Goal: Task Accomplishment & Management: Manage account settings

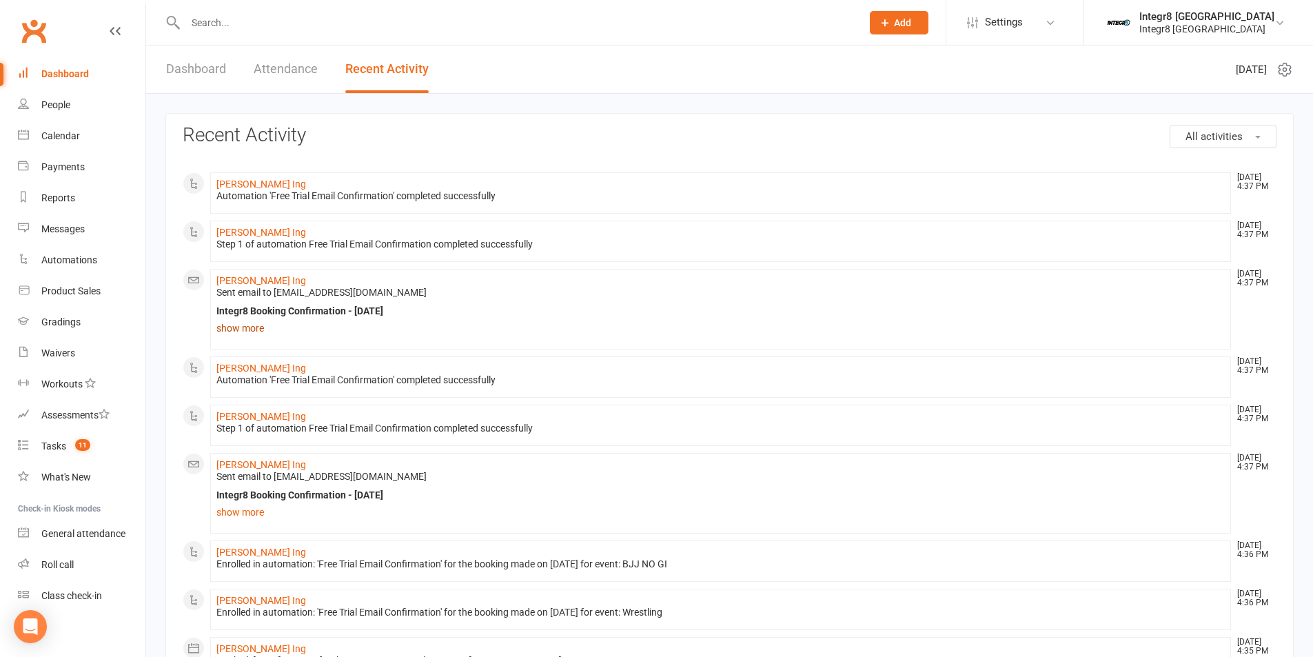
click at [252, 331] on link "show more" at bounding box center [720, 327] width 1008 height 19
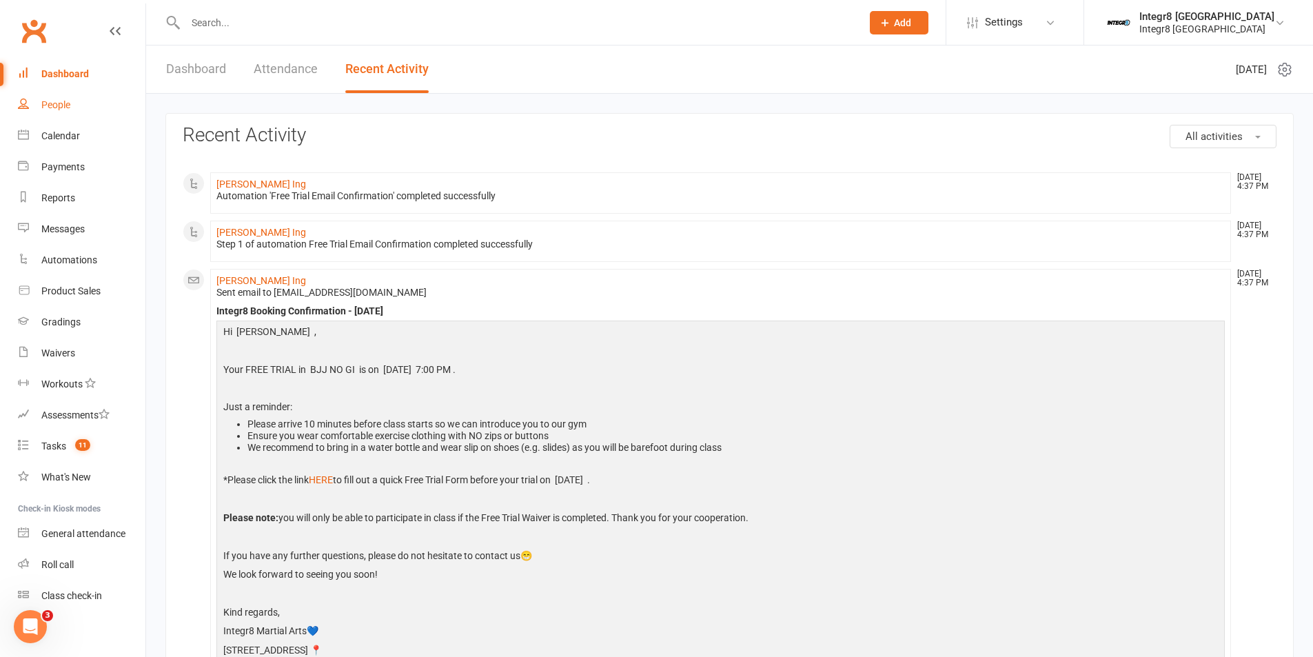
click at [57, 104] on div "People" at bounding box center [55, 104] width 29 height 11
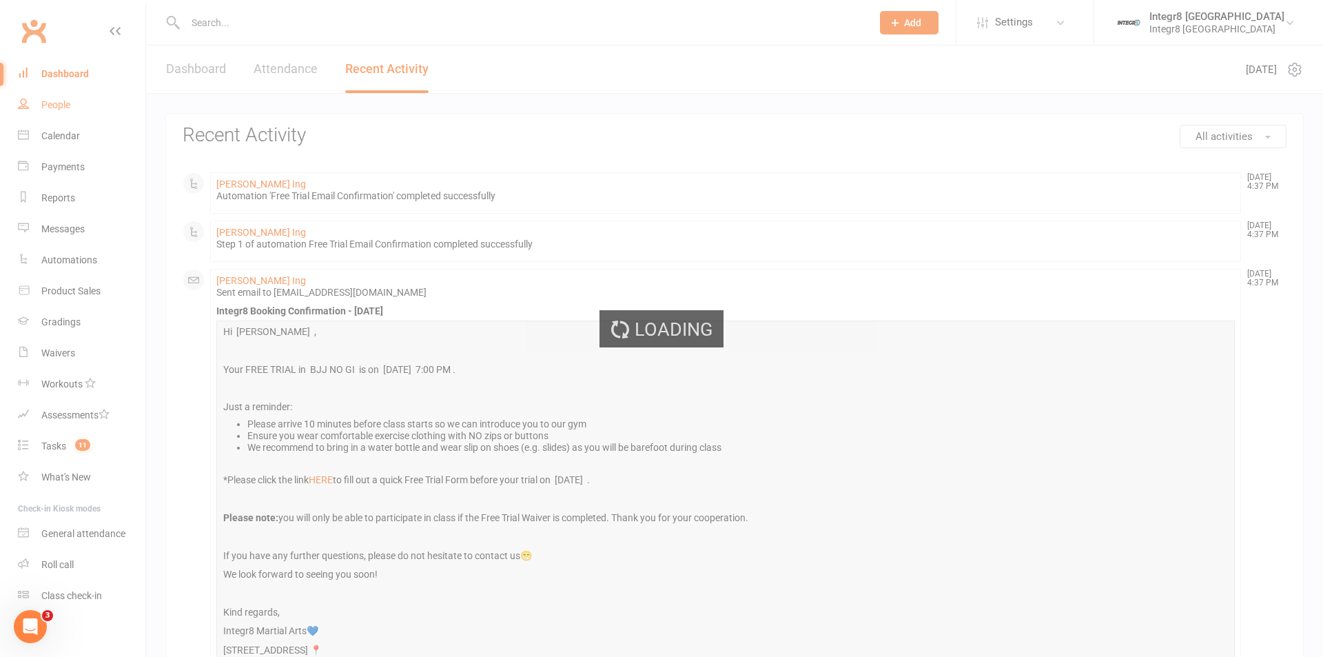
select select "100"
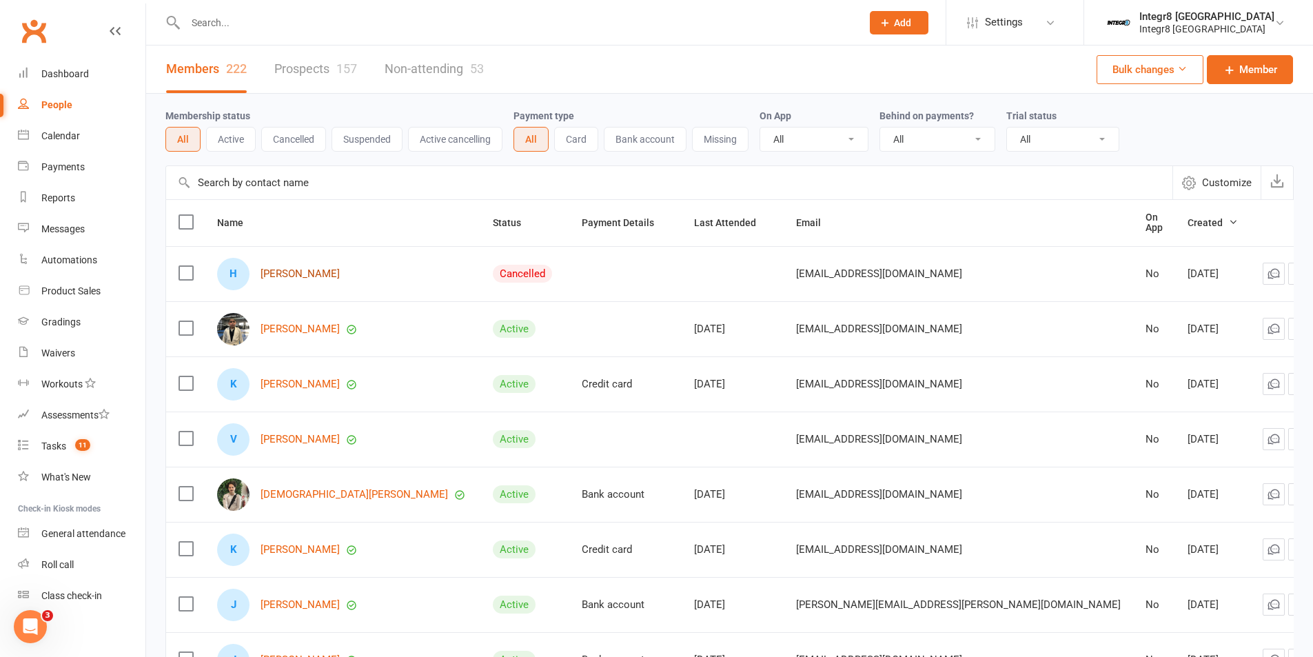
click at [320, 269] on link "[PERSON_NAME]" at bounding box center [299, 274] width 79 height 12
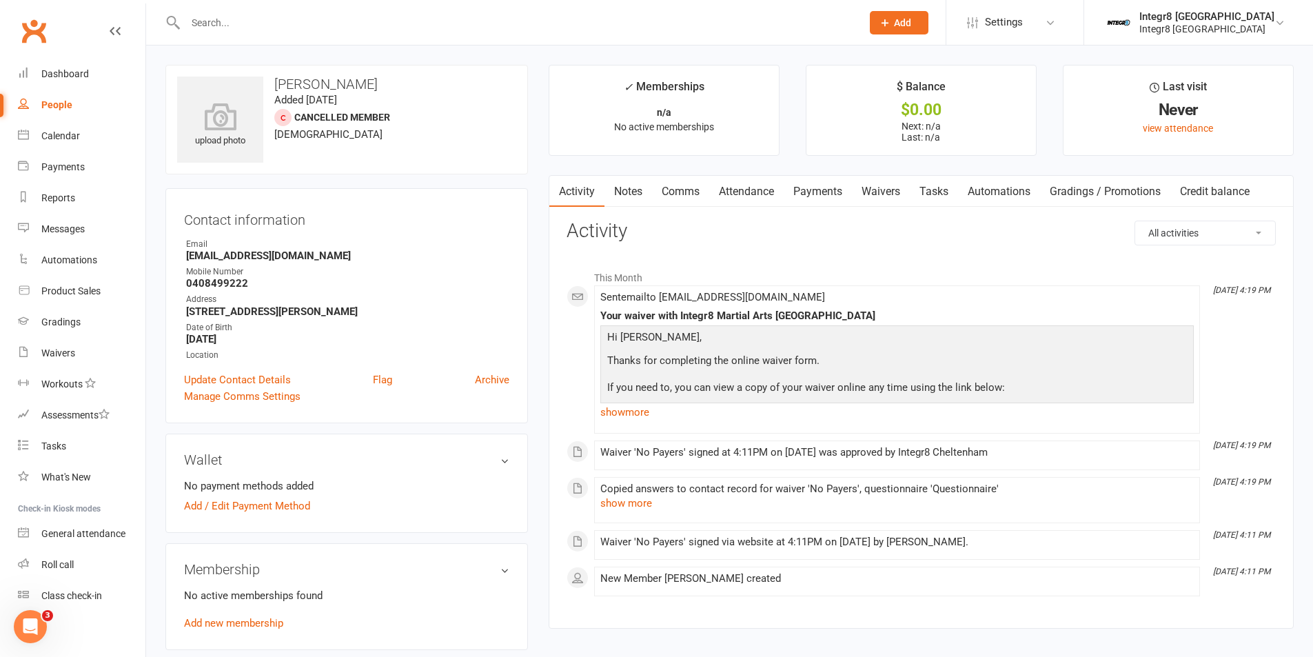
click at [633, 193] on link "Notes" at bounding box center [628, 192] width 48 height 32
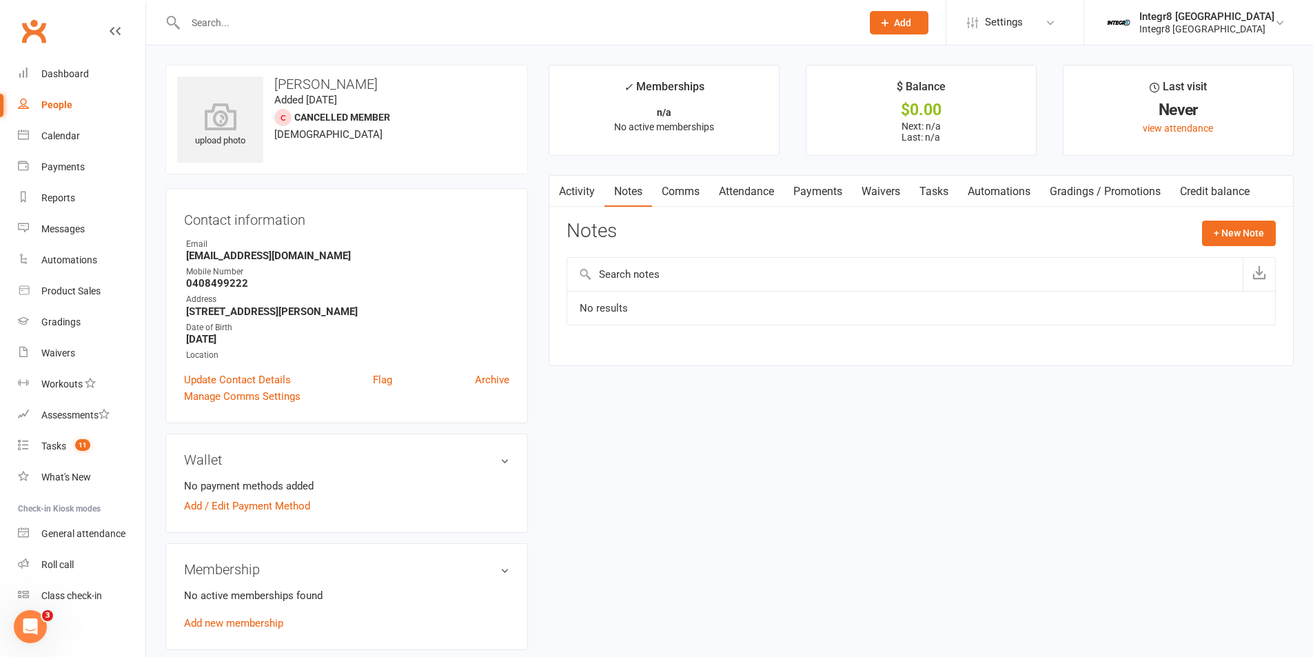
click at [582, 186] on link "Activity" at bounding box center [576, 192] width 55 height 32
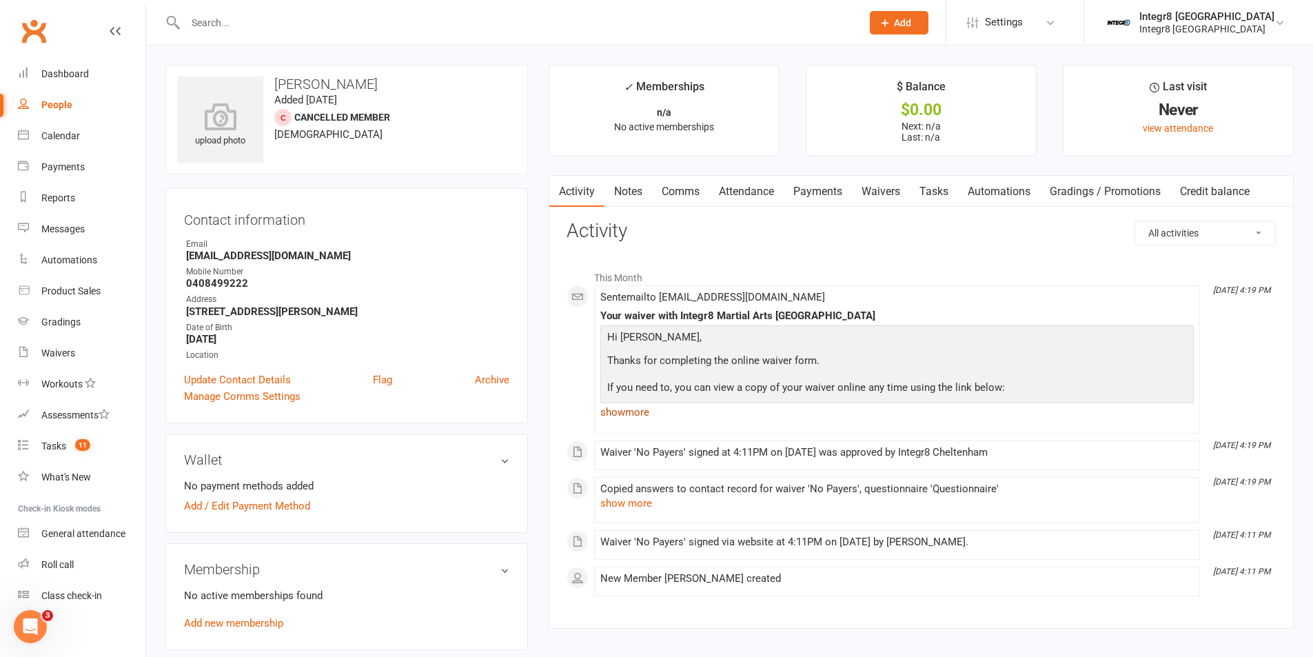
click at [633, 412] on link "show more" at bounding box center [896, 411] width 593 height 19
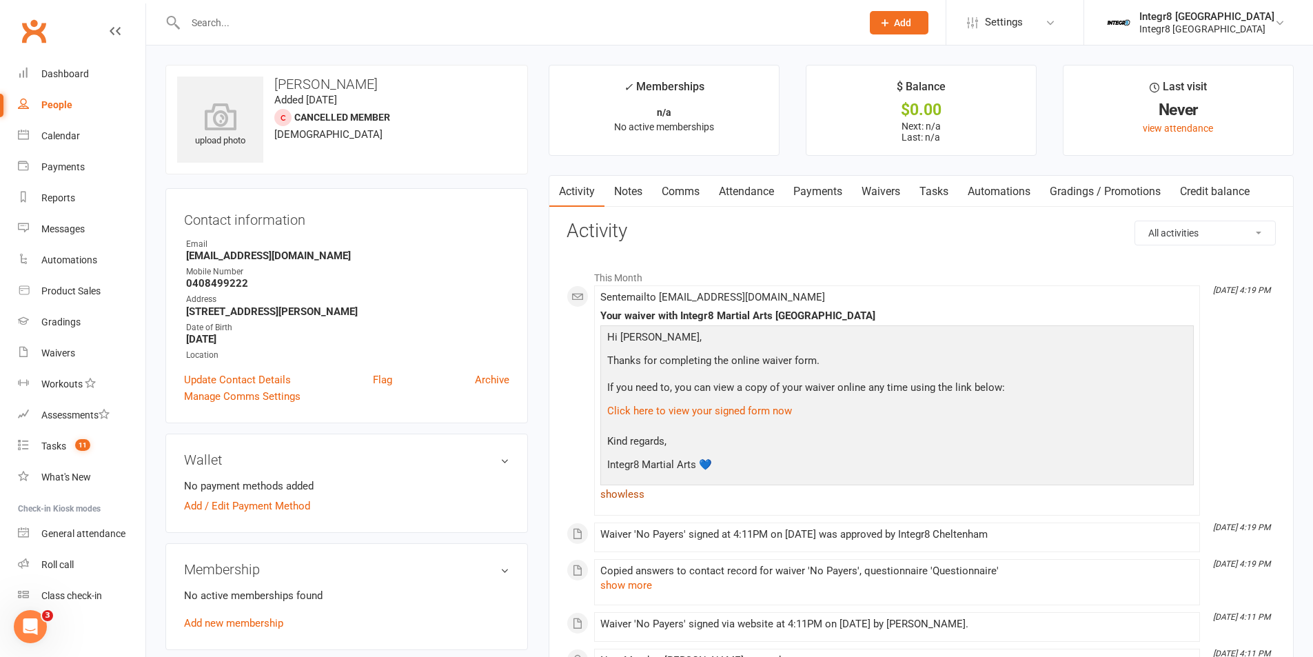
click at [634, 490] on link "show less" at bounding box center [896, 493] width 593 height 19
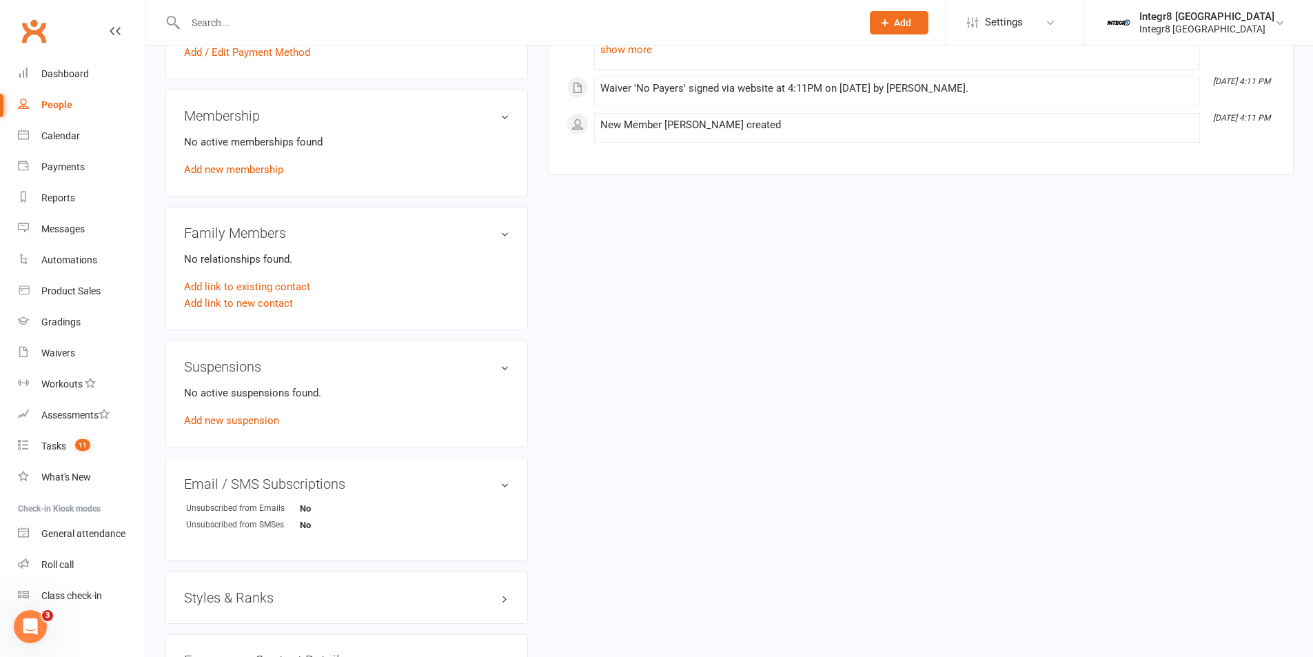
scroll to position [345, 0]
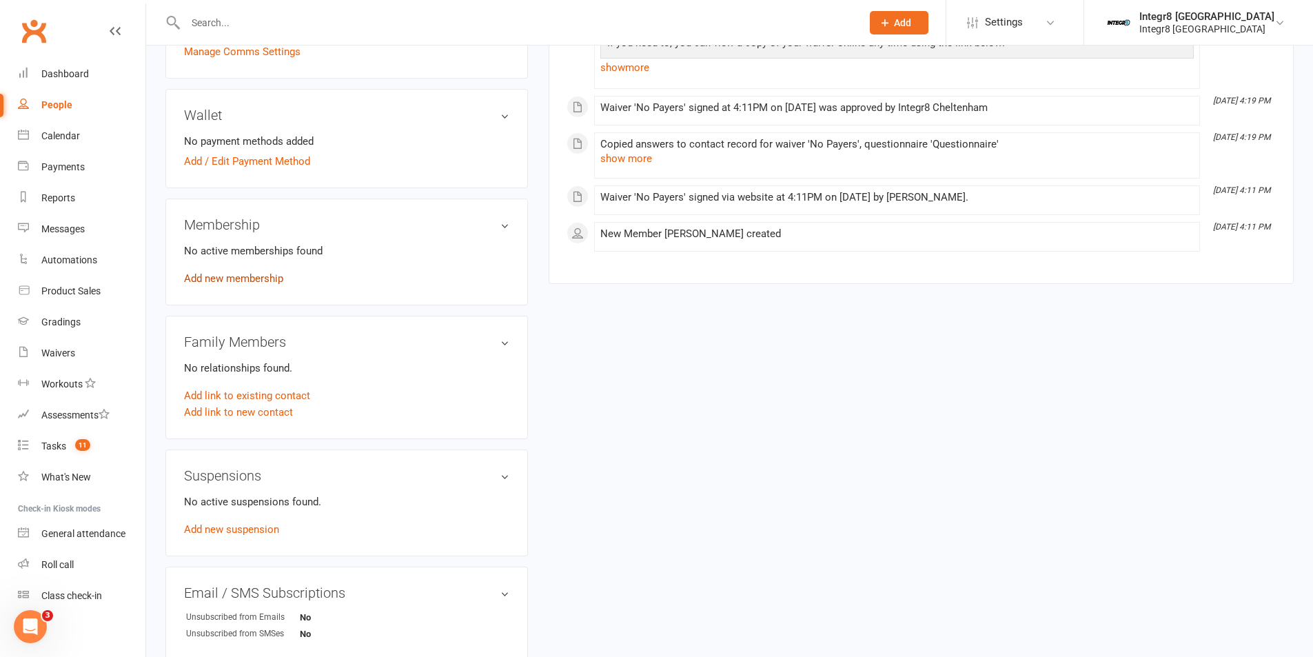
click at [257, 276] on link "Add new membership" at bounding box center [233, 278] width 99 height 12
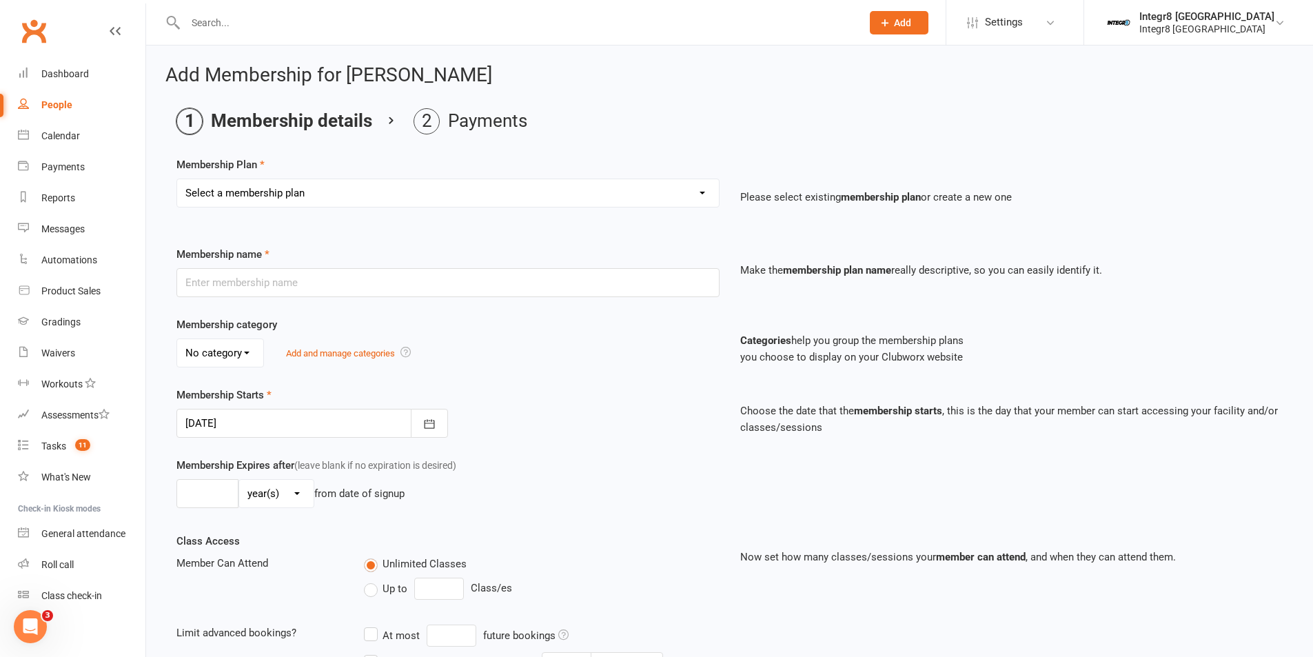
click at [314, 197] on select "Select a membership plan Create new Membership Plan Classic - Muay Thai Classic…" at bounding box center [448, 193] width 542 height 28
select select "13"
click at [177, 179] on select "Select a membership plan Create new Membership Plan Classic - Muay Thai Classic…" at bounding box center [448, 193] width 542 height 28
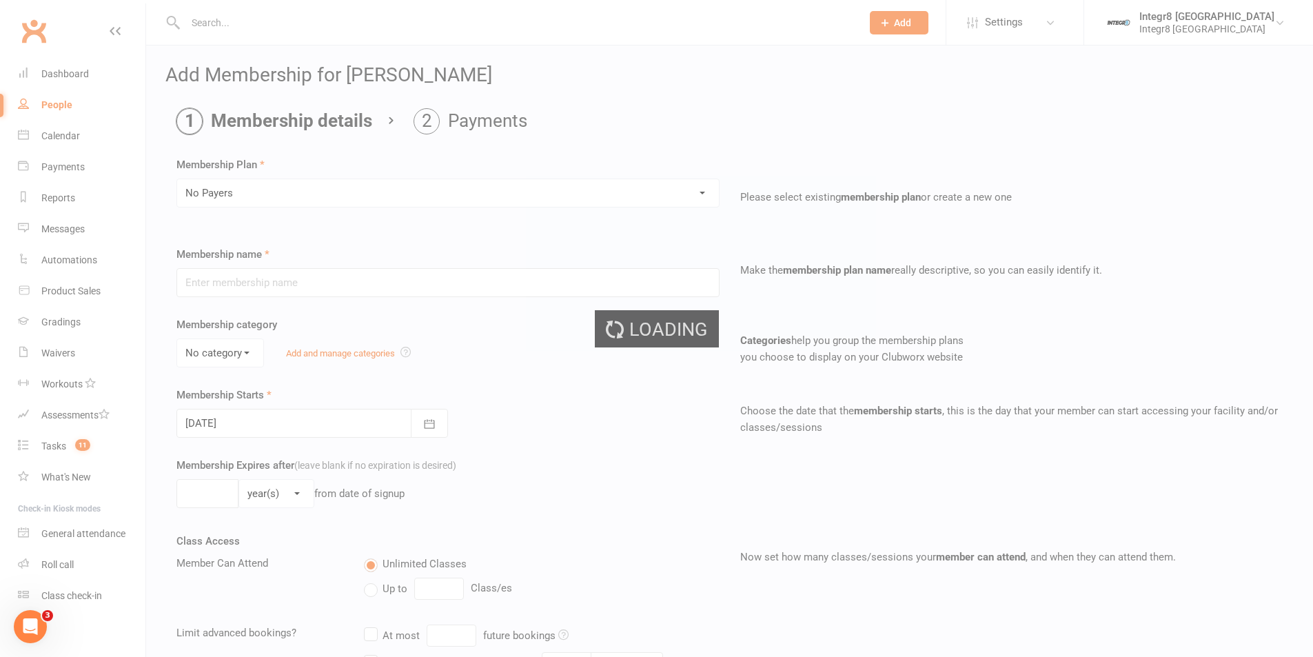
type input "No Payers"
select select "1"
type input "0"
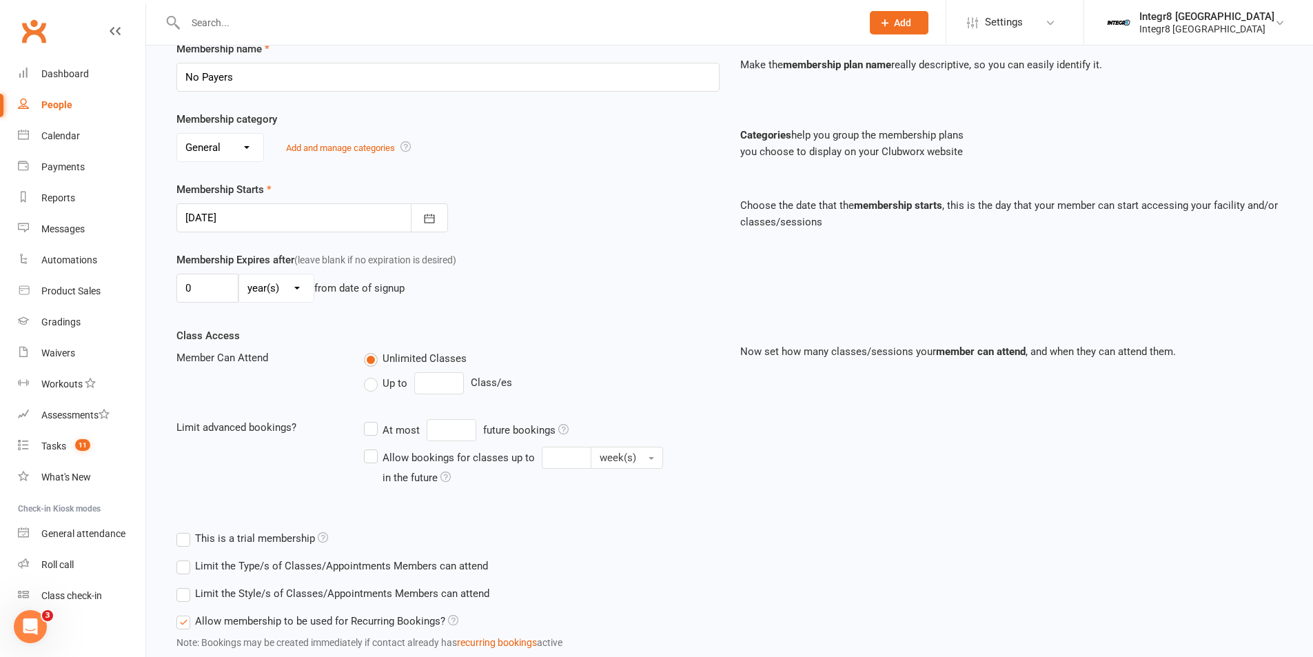
scroll to position [300, 0]
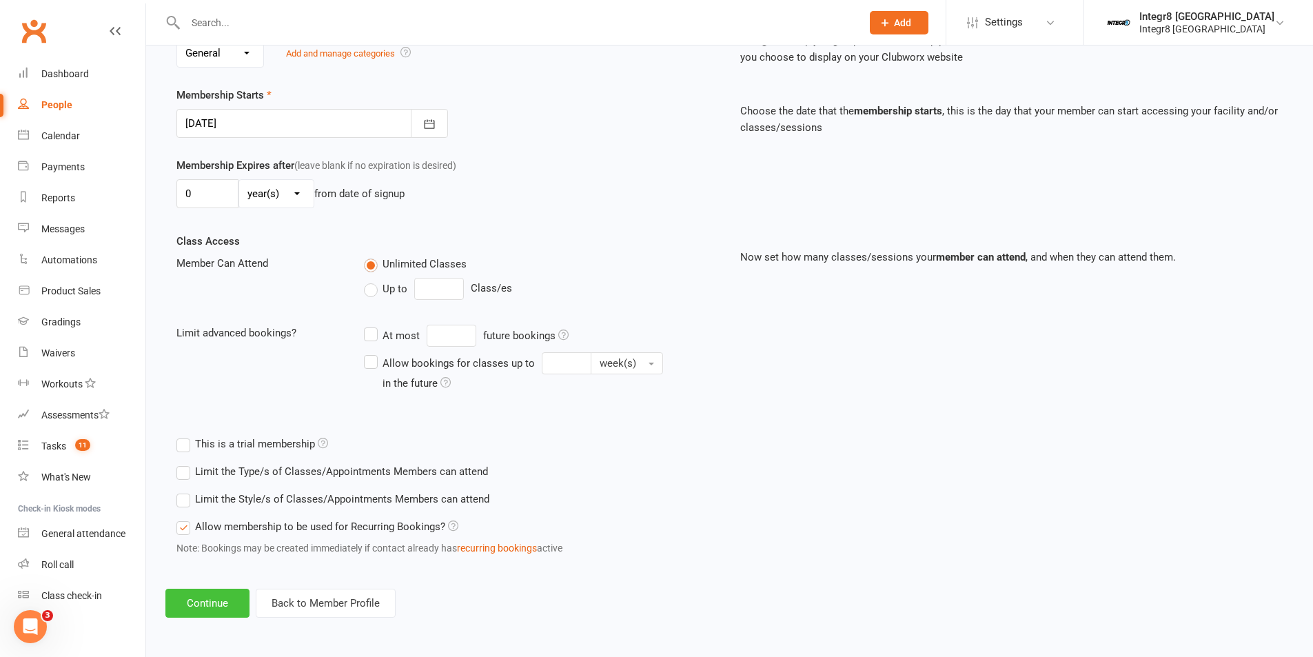
click at [218, 604] on button "Continue" at bounding box center [207, 602] width 84 height 29
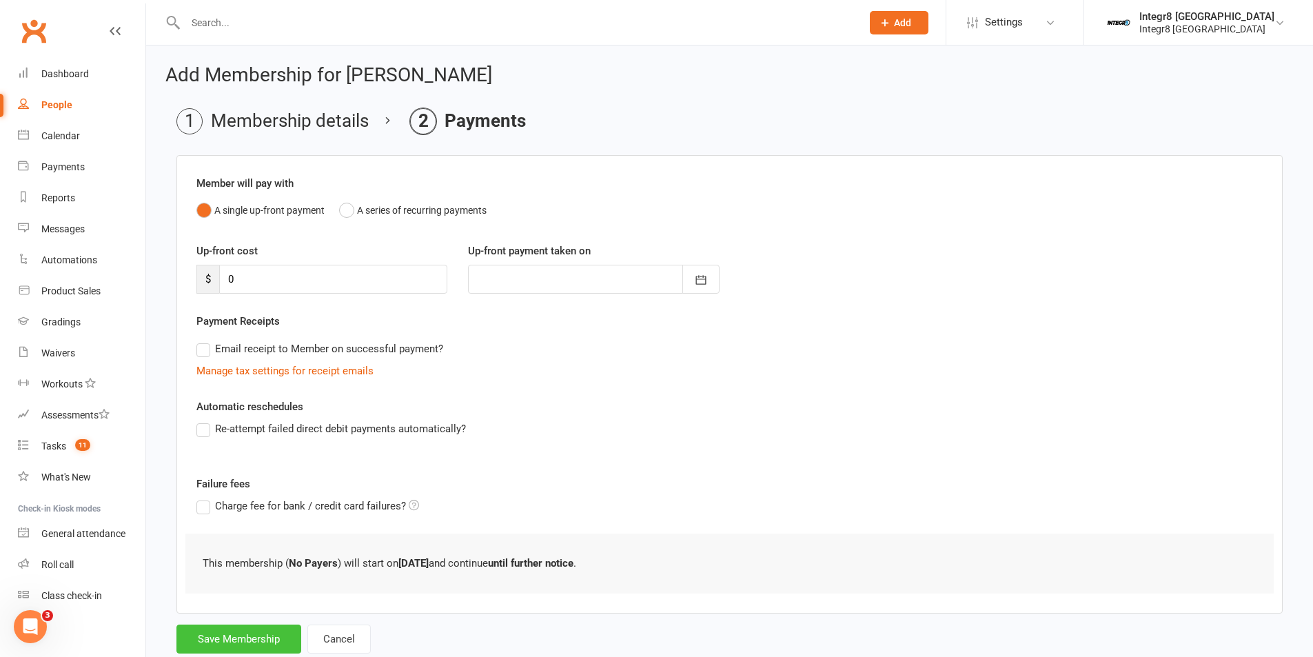
click at [217, 633] on button "Save Membership" at bounding box center [238, 638] width 125 height 29
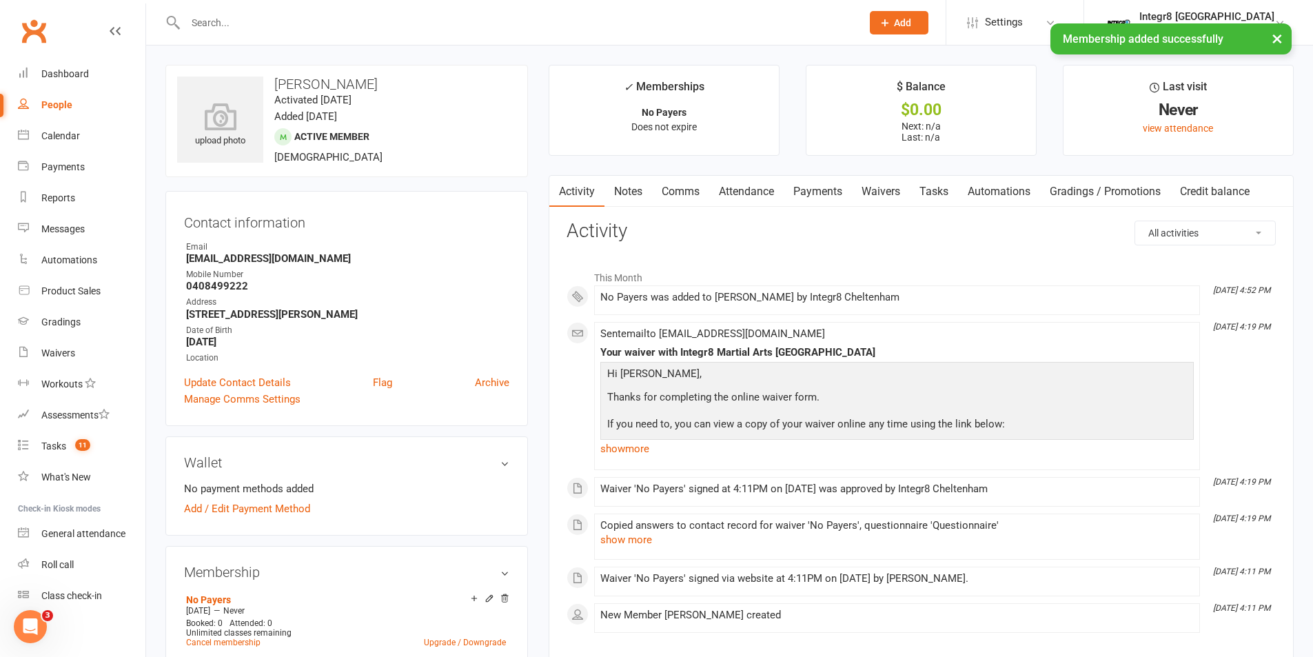
click at [630, 185] on link "Notes" at bounding box center [628, 192] width 48 height 32
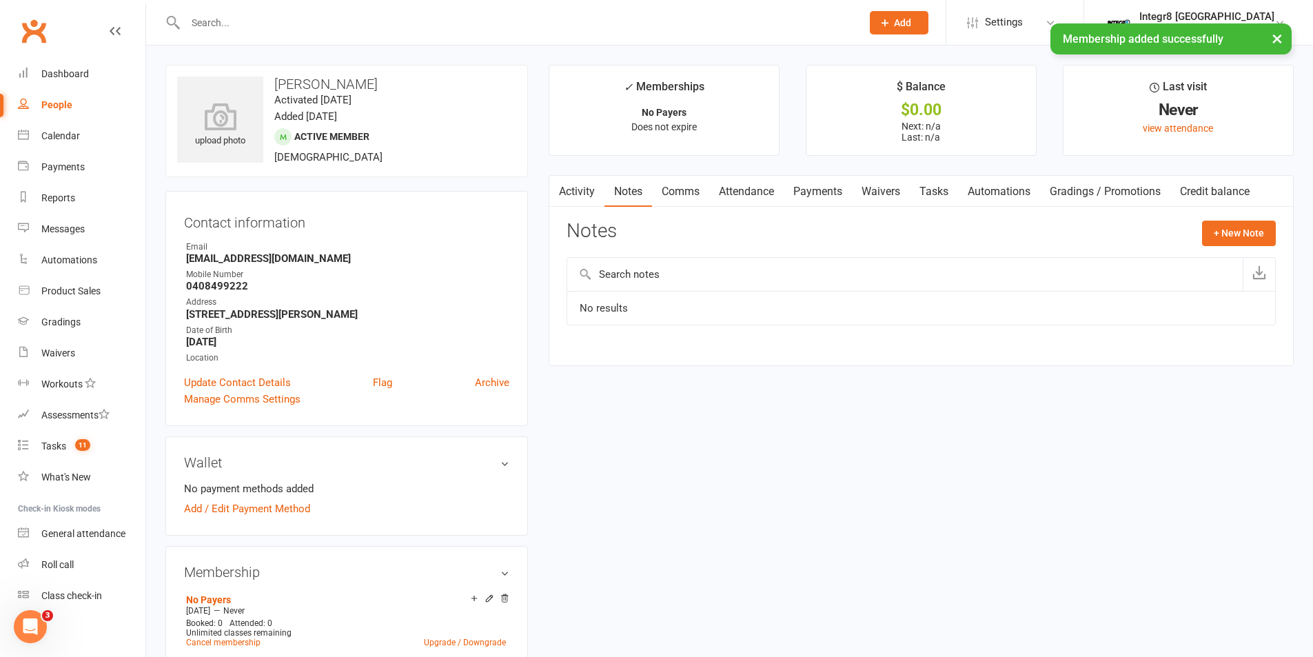
click at [584, 189] on link "Activity" at bounding box center [576, 192] width 55 height 32
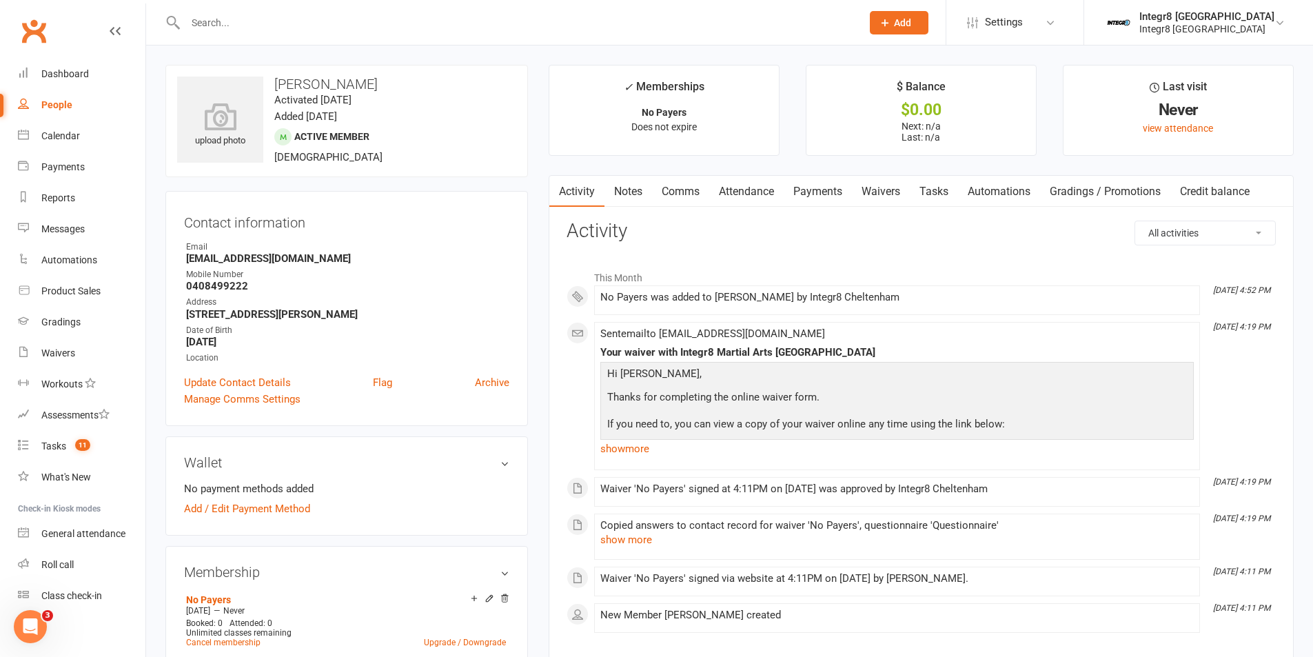
click at [766, 190] on link "Attendance" at bounding box center [746, 192] width 74 height 32
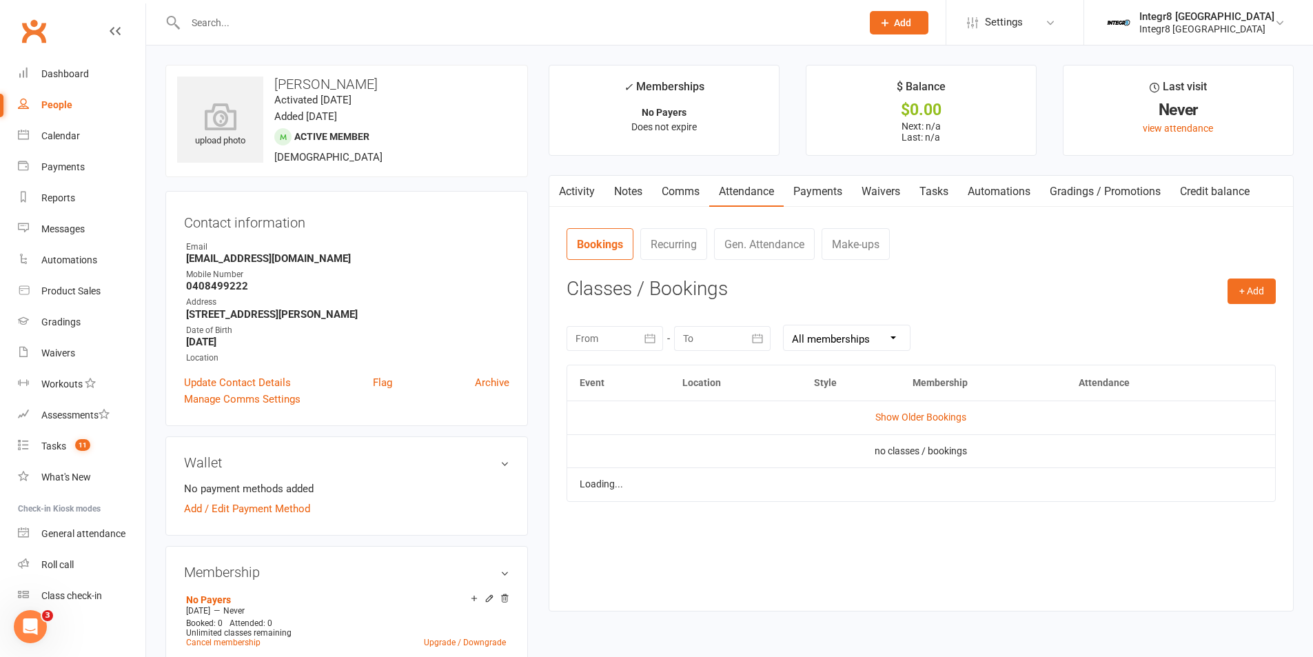
click at [832, 190] on link "Payments" at bounding box center [817, 192] width 68 height 32
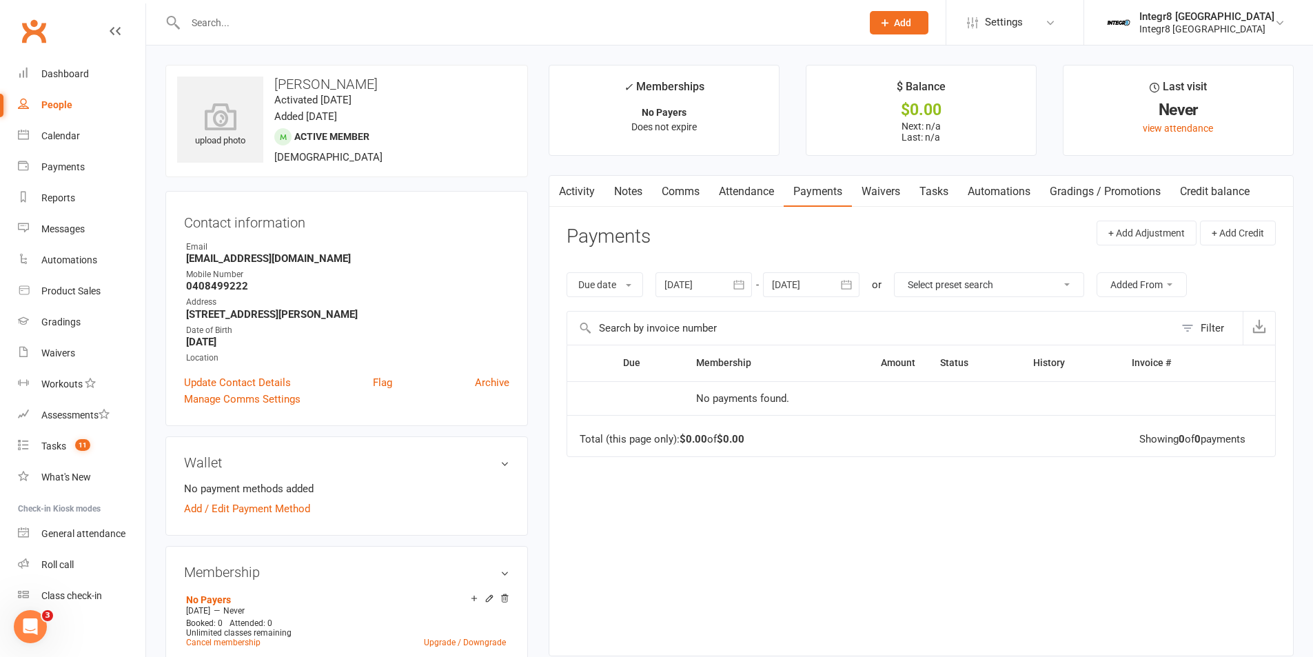
click at [637, 190] on link "Notes" at bounding box center [628, 192] width 48 height 32
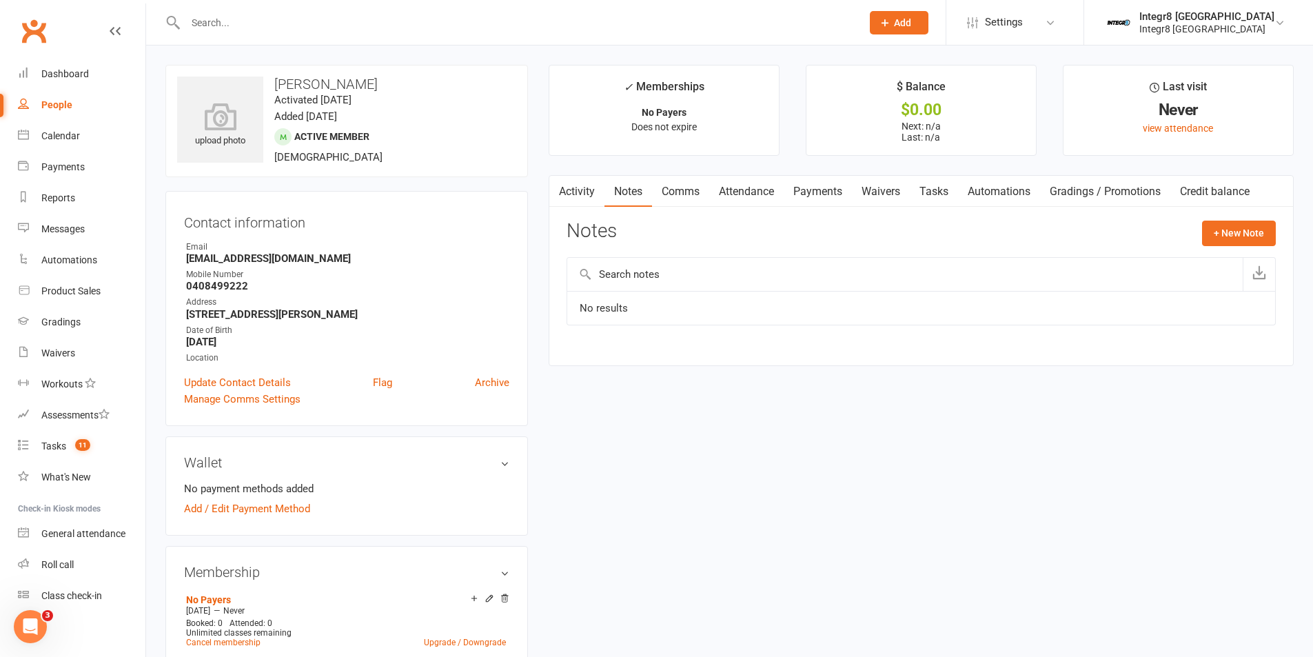
click at [580, 186] on link "Activity" at bounding box center [576, 192] width 55 height 32
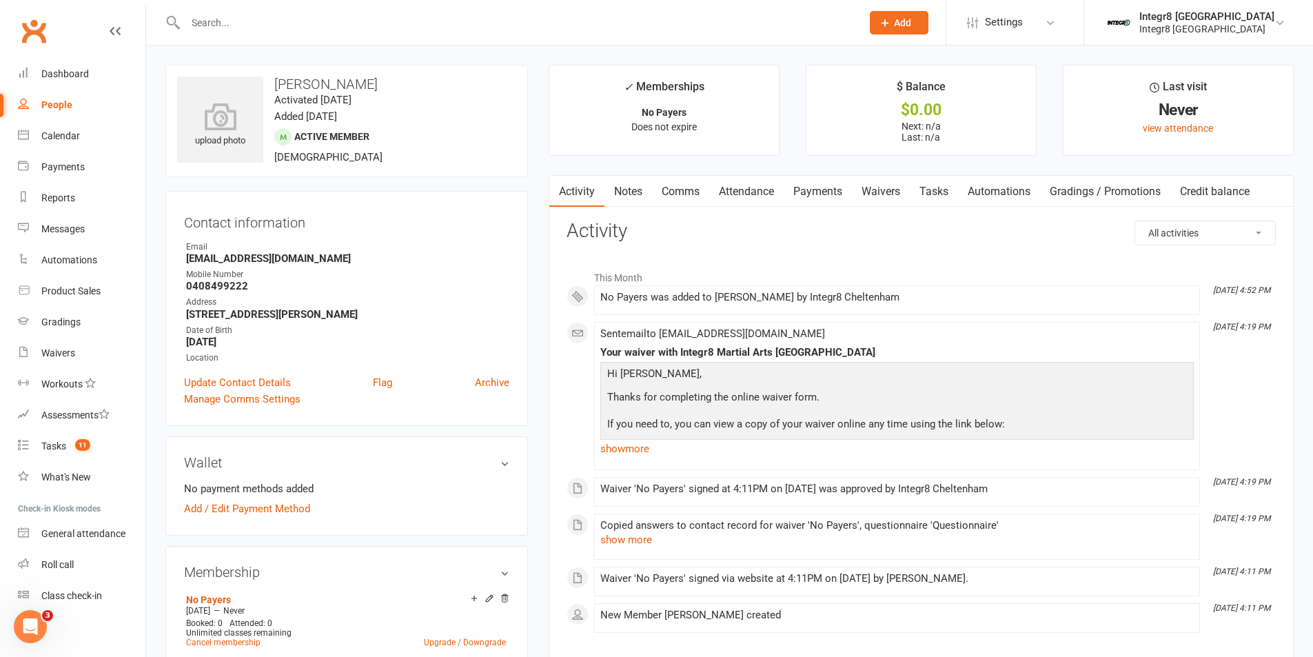
click at [70, 110] on div "People" at bounding box center [56, 104] width 31 height 11
select select "100"
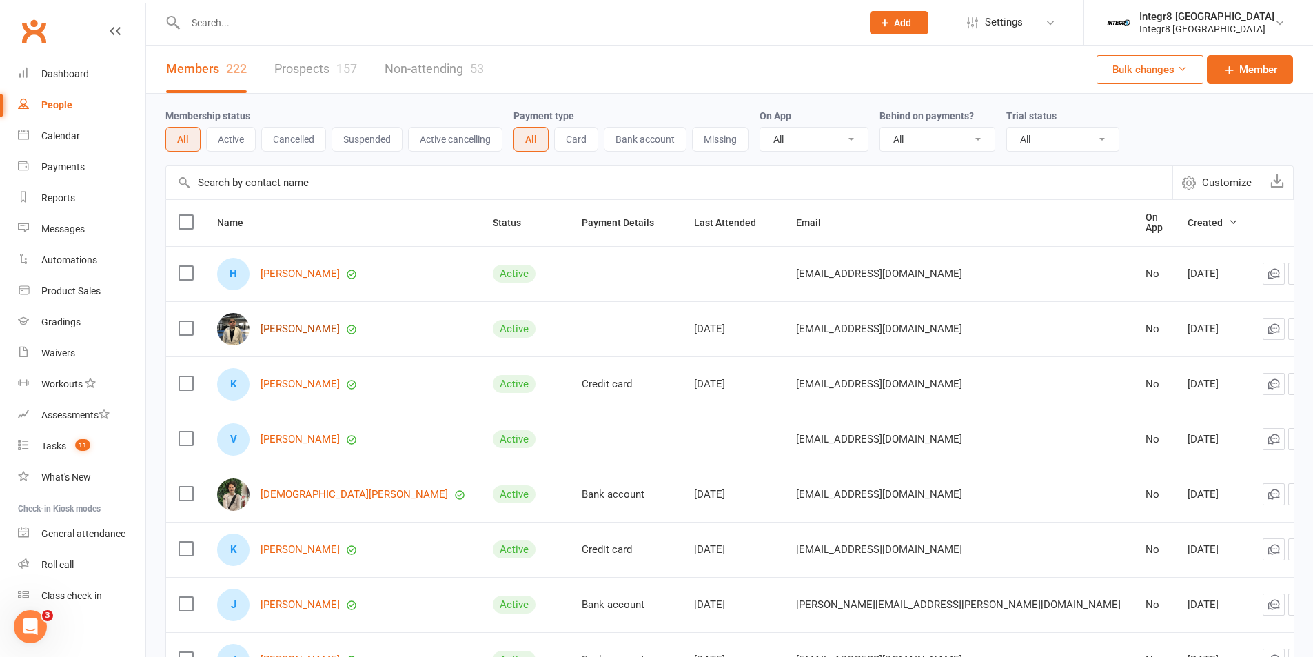
click at [307, 327] on link "[PERSON_NAME]" at bounding box center [299, 329] width 79 height 12
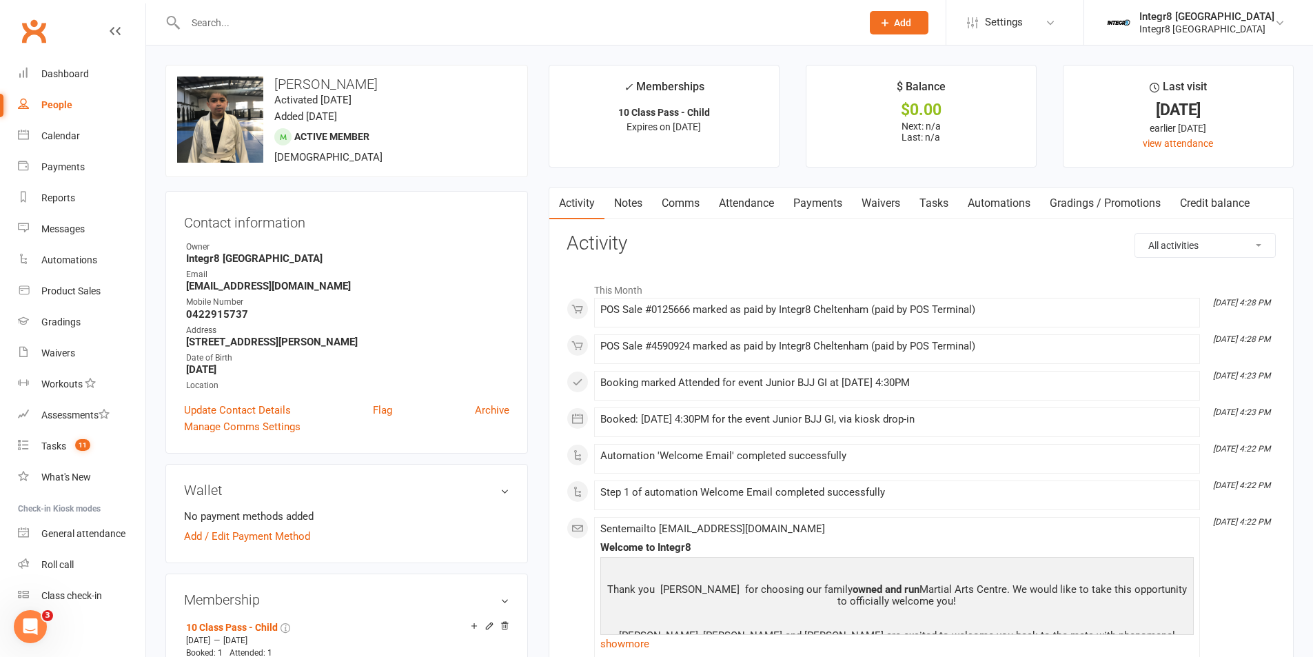
click at [642, 203] on link "Notes" at bounding box center [628, 203] width 48 height 32
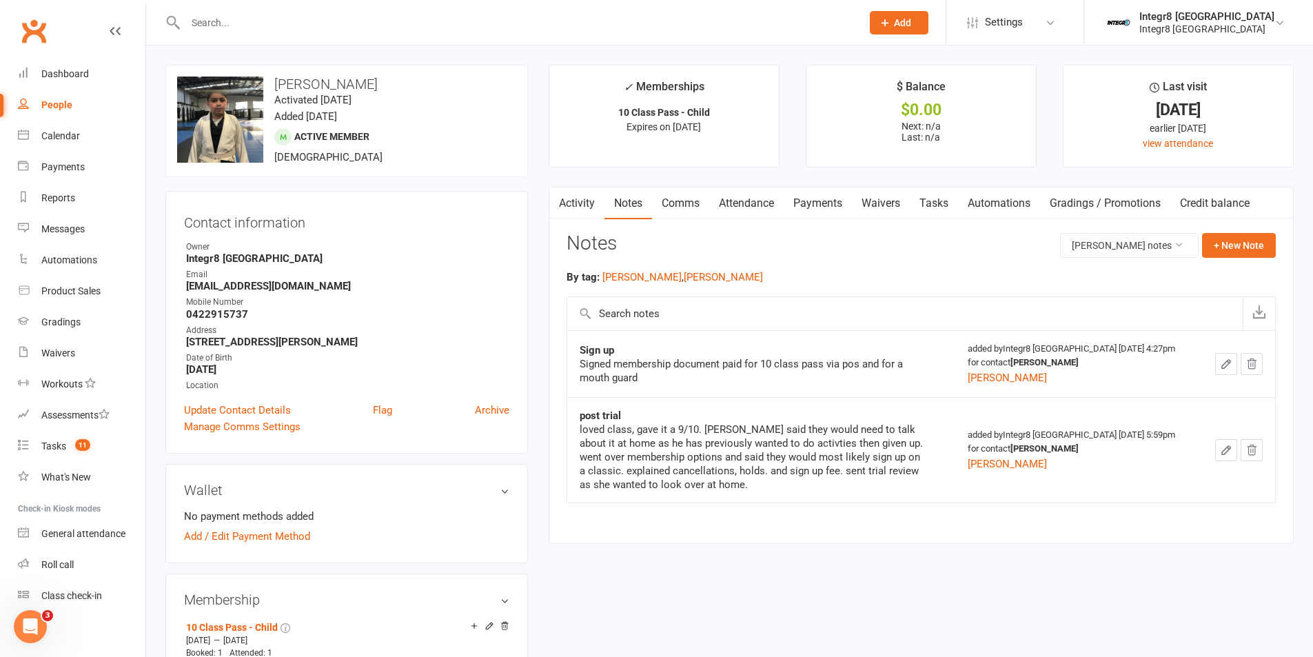
click at [812, 207] on link "Payments" at bounding box center [817, 203] width 68 height 32
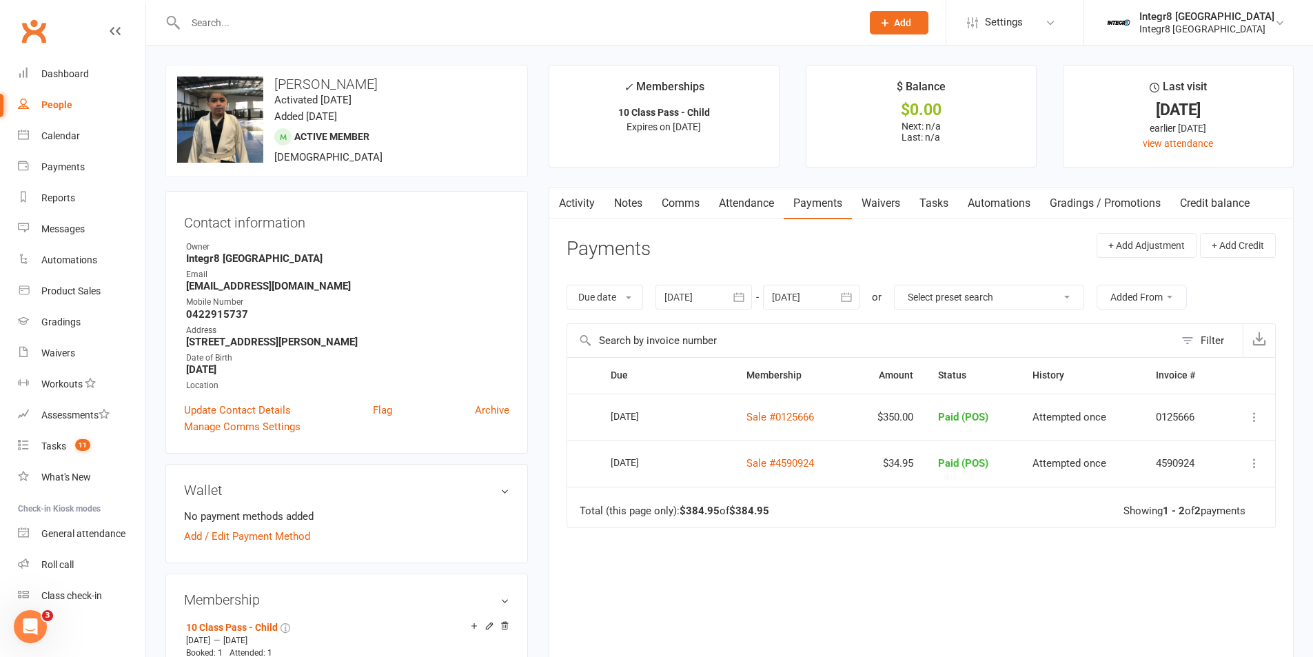
click at [634, 205] on link "Notes" at bounding box center [628, 203] width 48 height 32
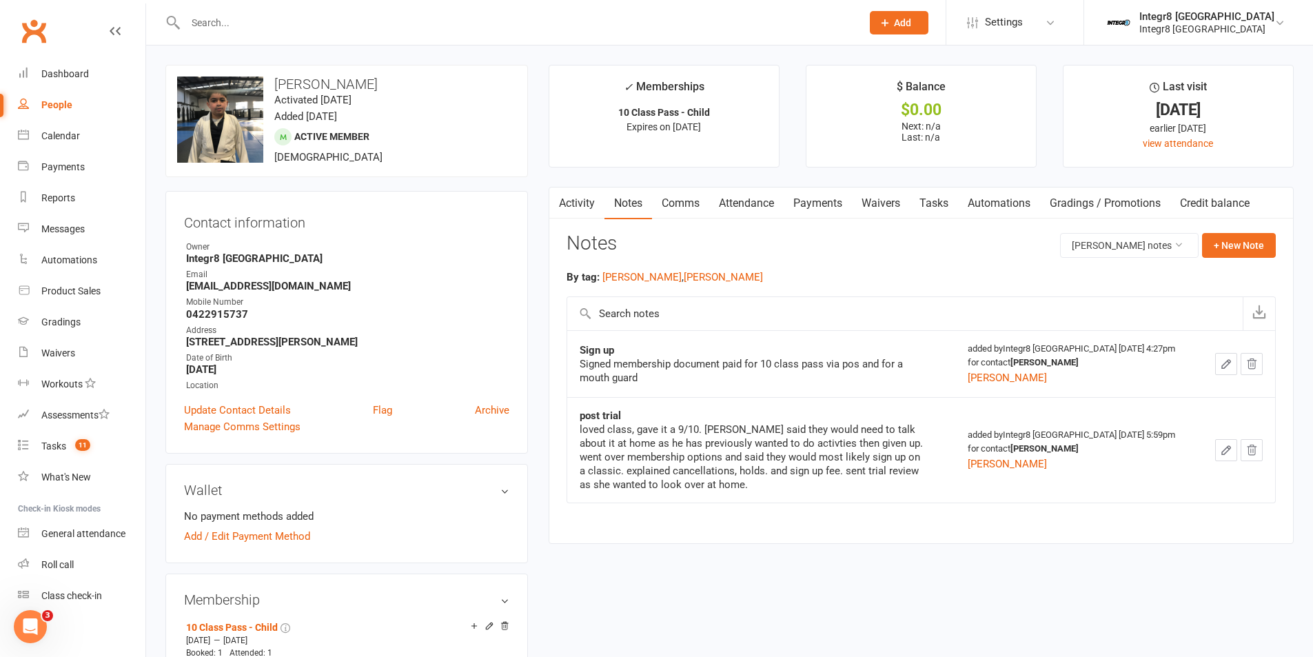
click at [575, 200] on link "Activity" at bounding box center [576, 203] width 55 height 32
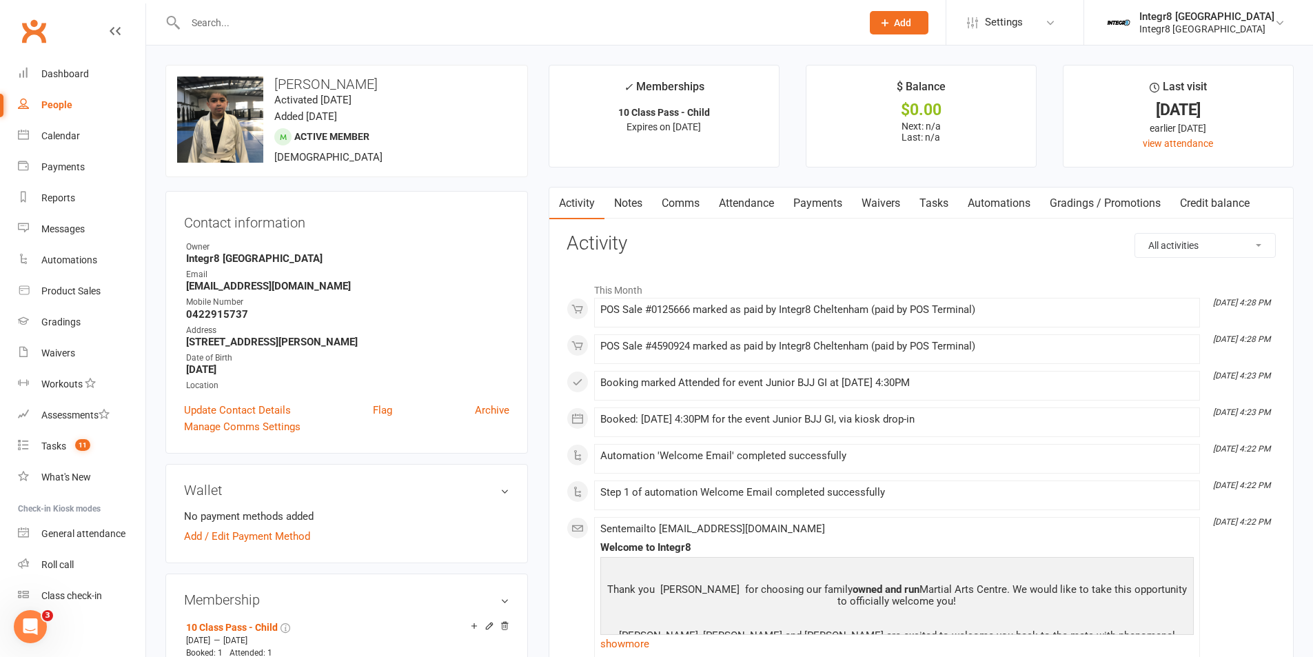
click at [631, 198] on link "Notes" at bounding box center [628, 203] width 48 height 32
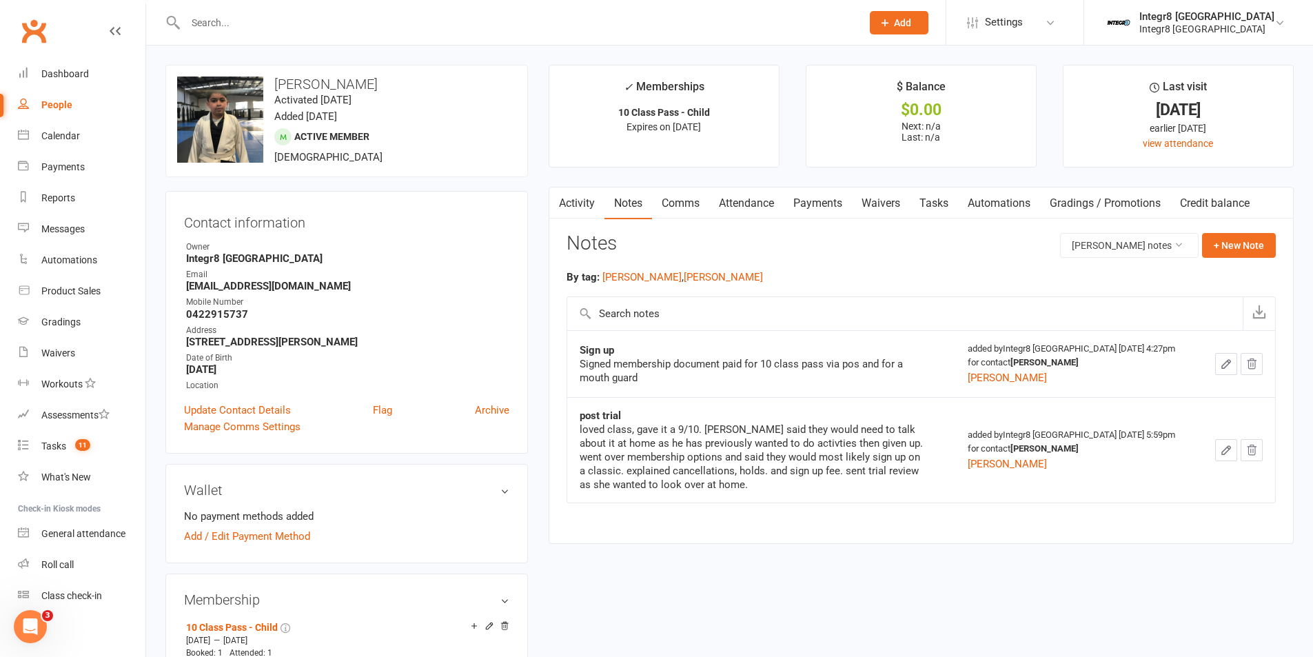
click at [585, 201] on link "Activity" at bounding box center [576, 203] width 55 height 32
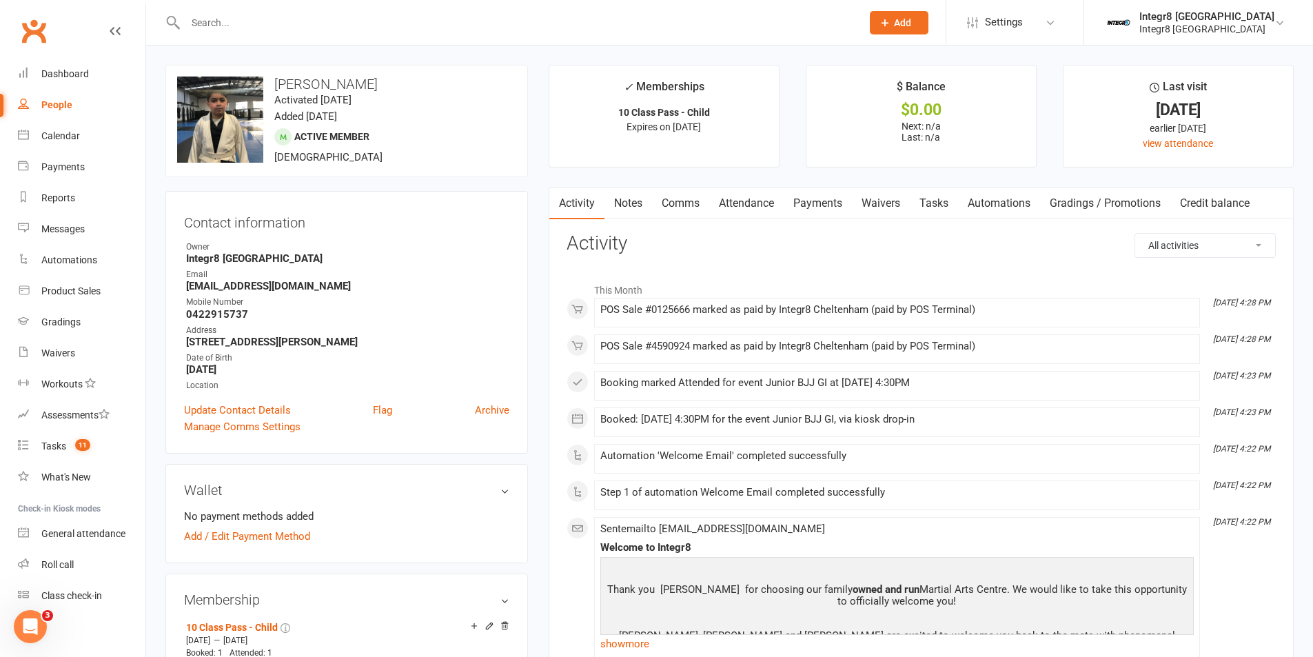
click at [626, 206] on link "Notes" at bounding box center [628, 203] width 48 height 32
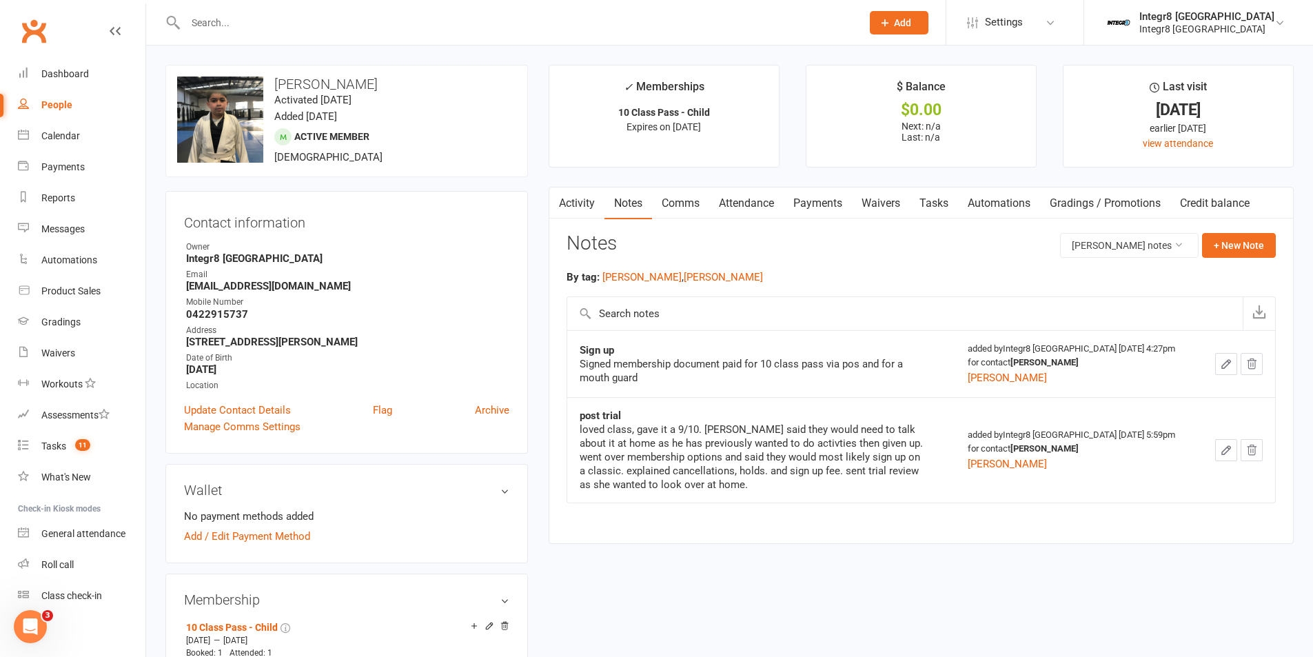
click at [816, 204] on link "Payments" at bounding box center [817, 203] width 68 height 32
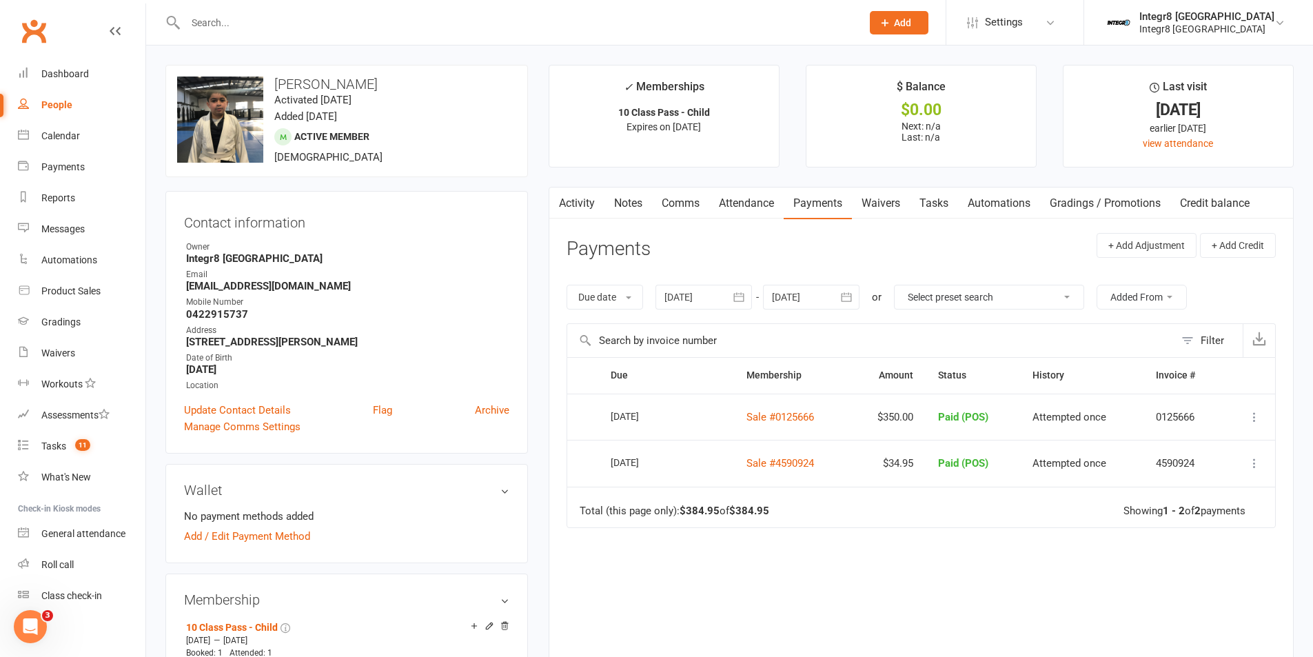
click at [750, 197] on link "Attendance" at bounding box center [746, 203] width 74 height 32
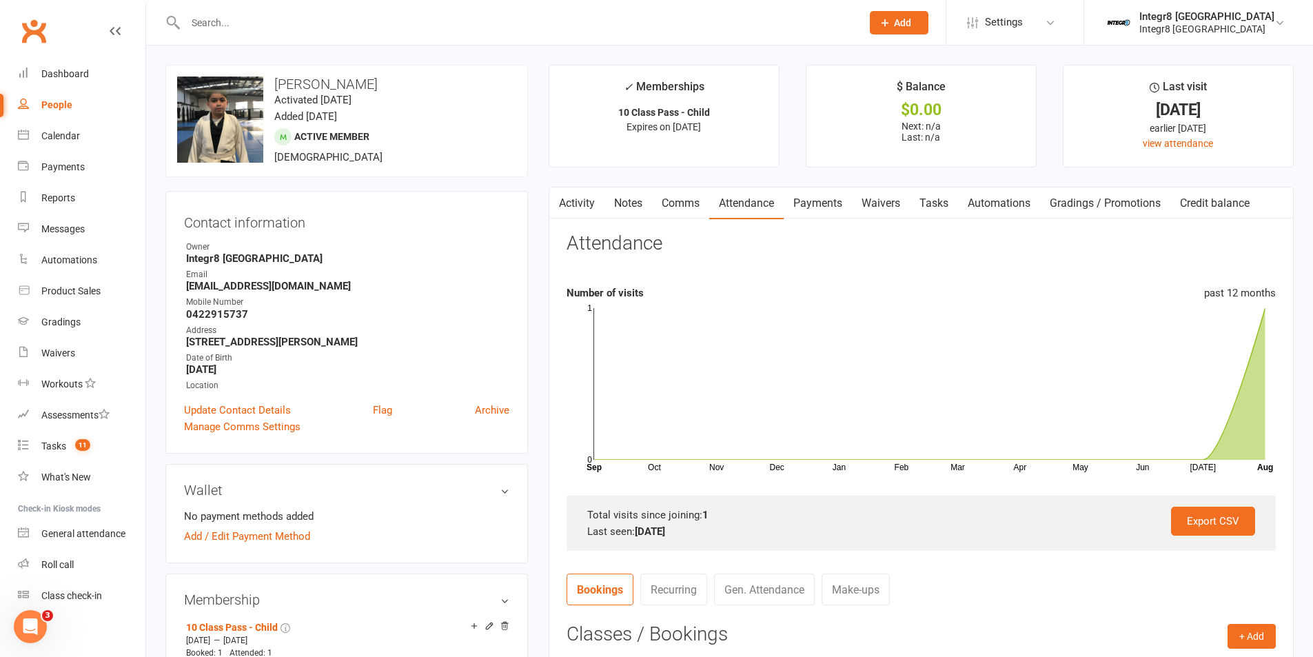
click at [690, 201] on link "Comms" at bounding box center [680, 203] width 57 height 32
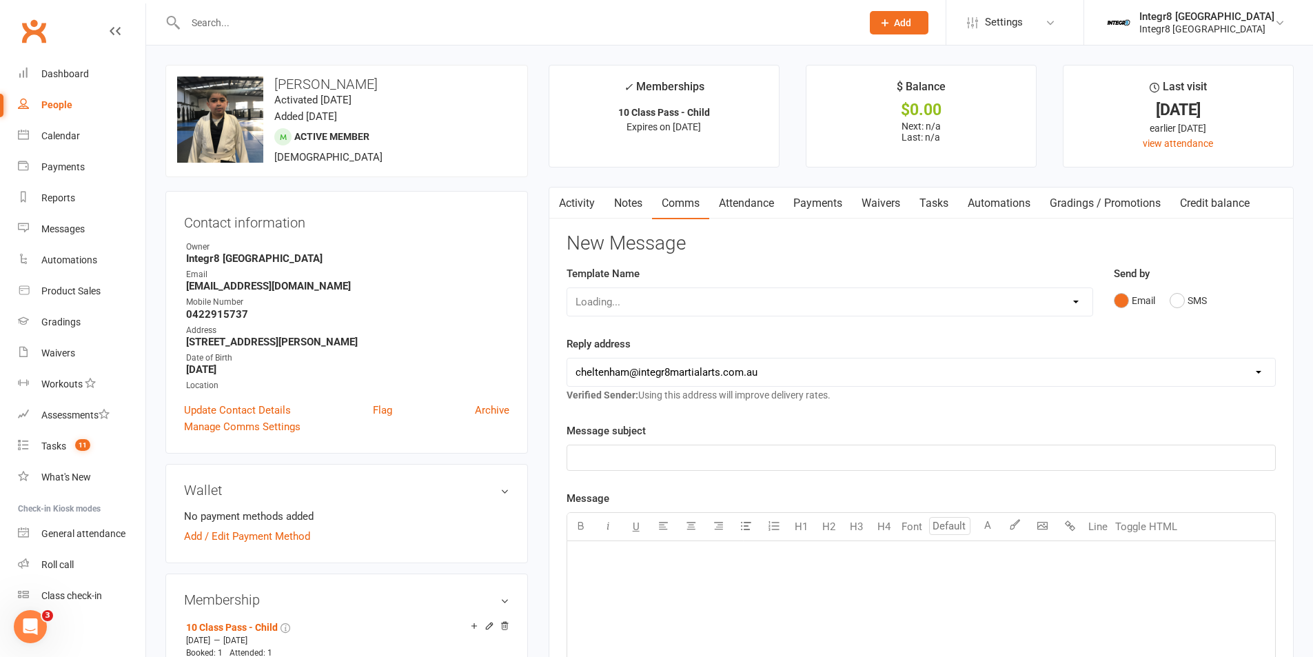
click at [632, 204] on link "Notes" at bounding box center [628, 203] width 48 height 32
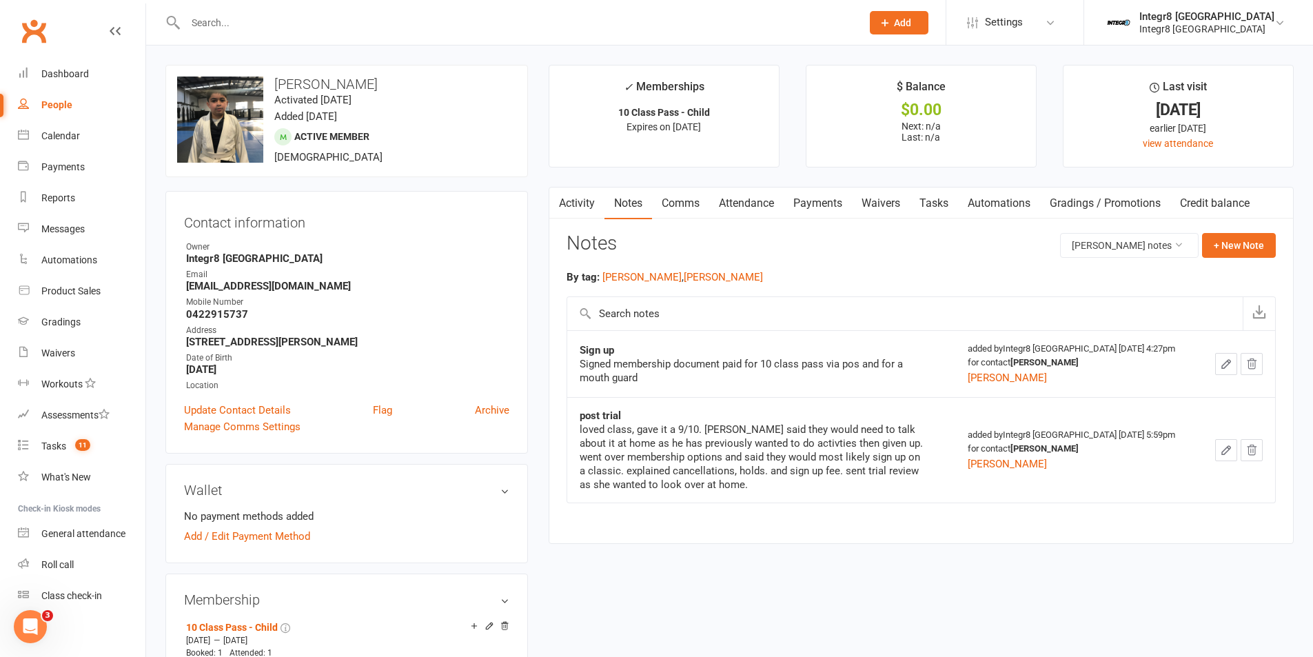
click at [583, 198] on link "Activity" at bounding box center [576, 203] width 55 height 32
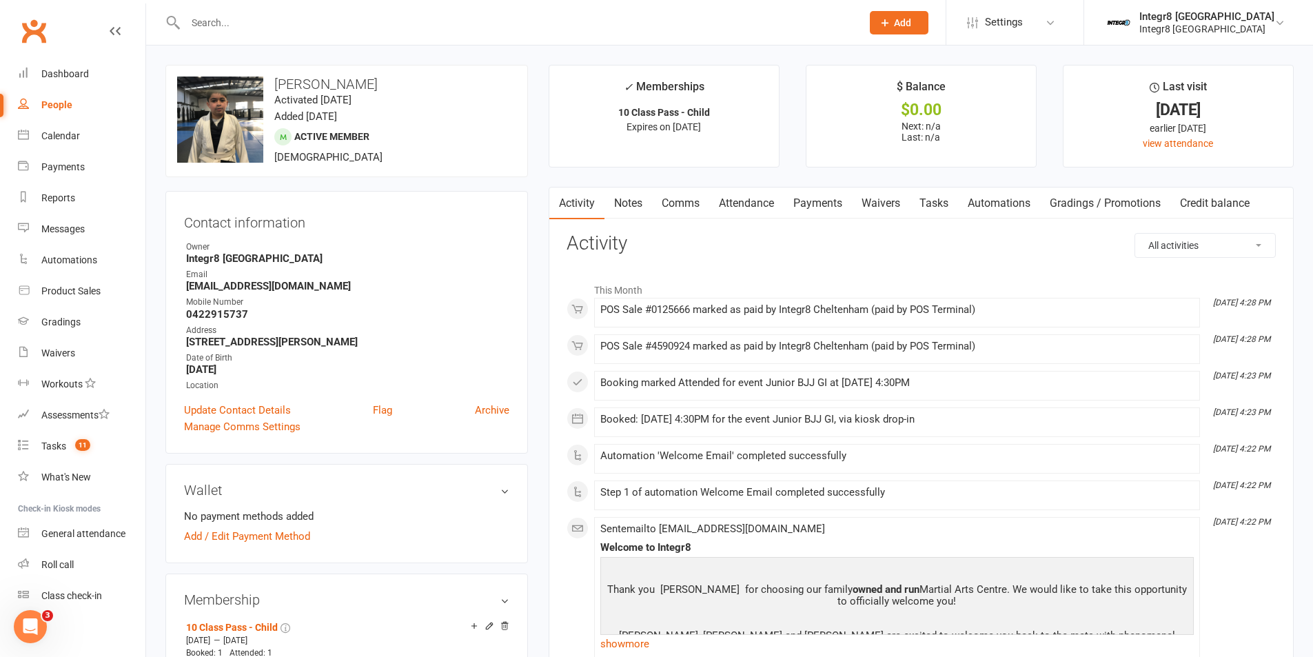
click at [48, 101] on div "People" at bounding box center [56, 104] width 31 height 11
select select "100"
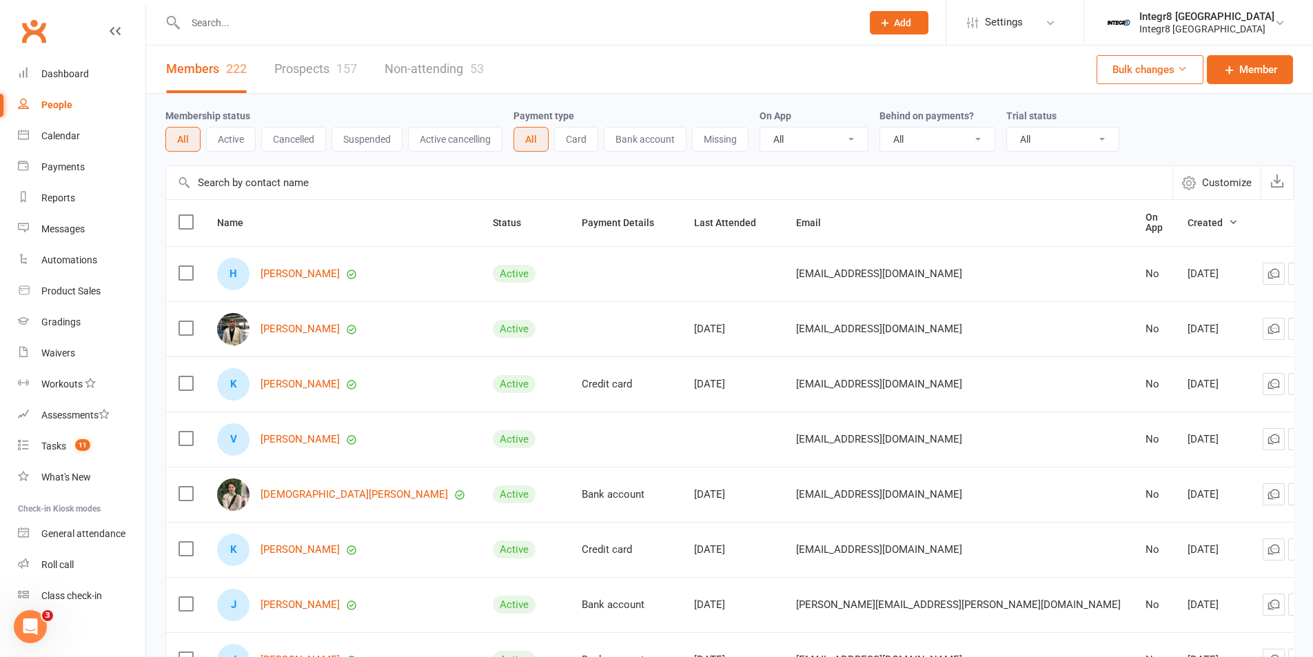
click at [276, 69] on link "Prospects 157" at bounding box center [315, 69] width 83 height 48
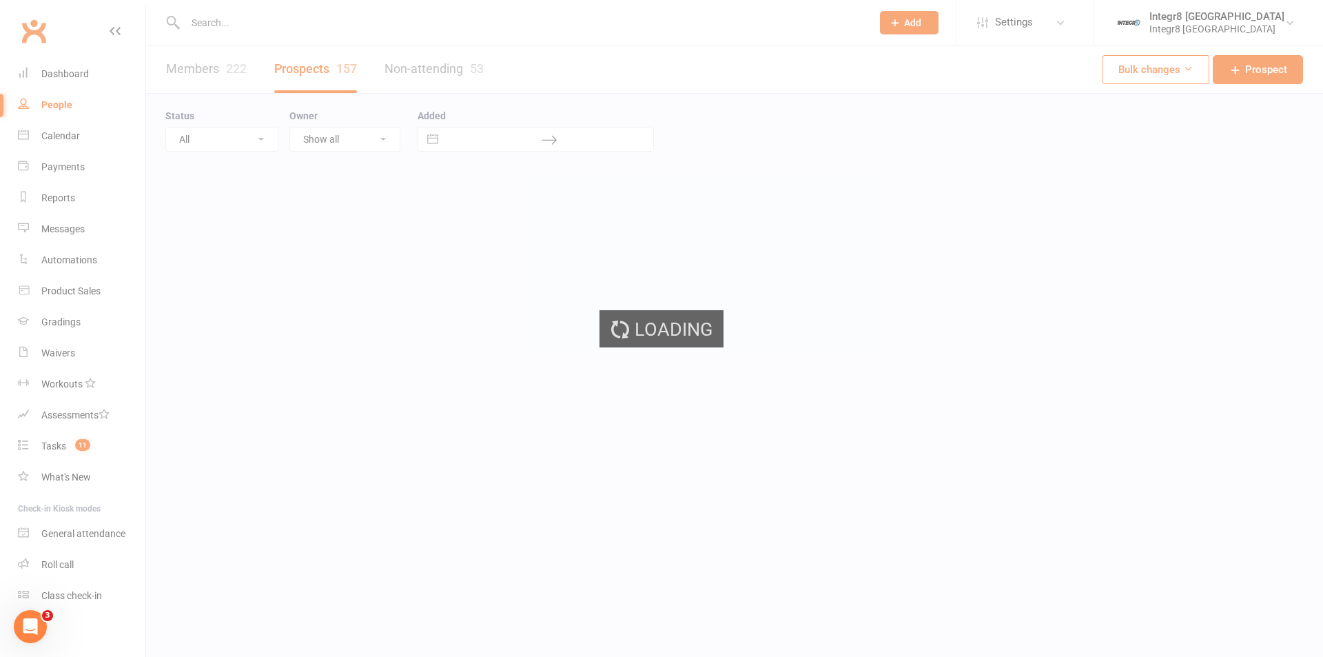
select select "25"
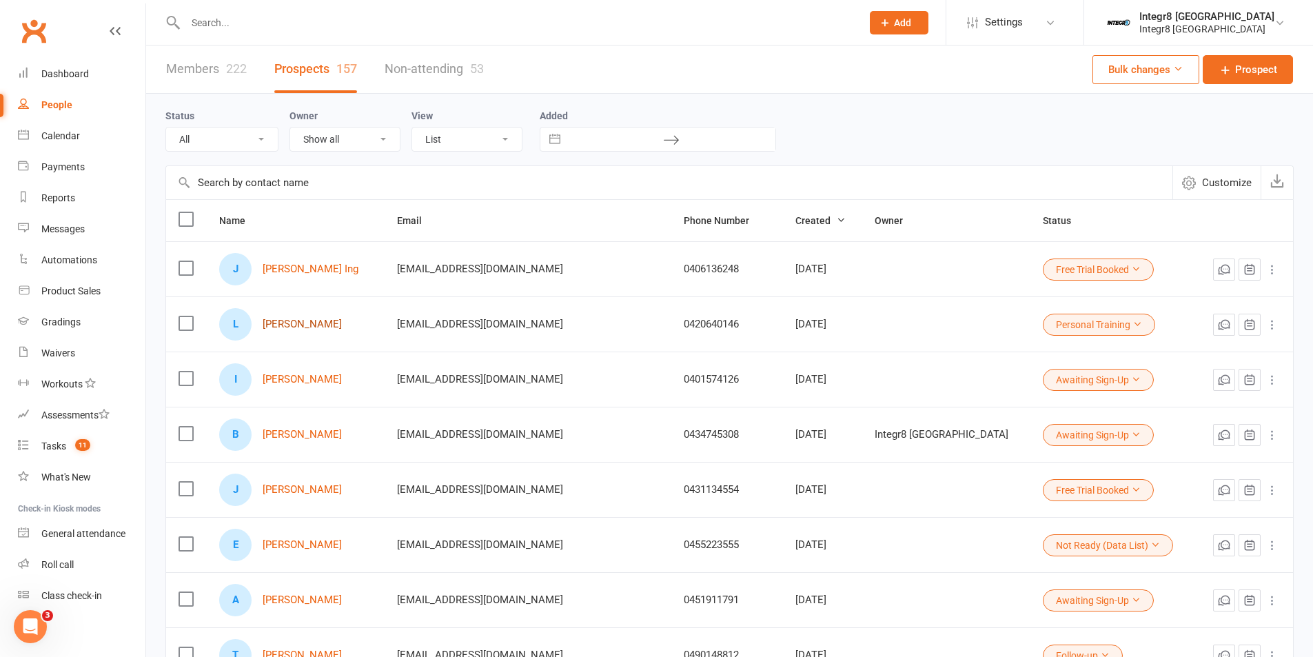
click at [333, 324] on link "Lucas Jankowski" at bounding box center [302, 324] width 79 height 12
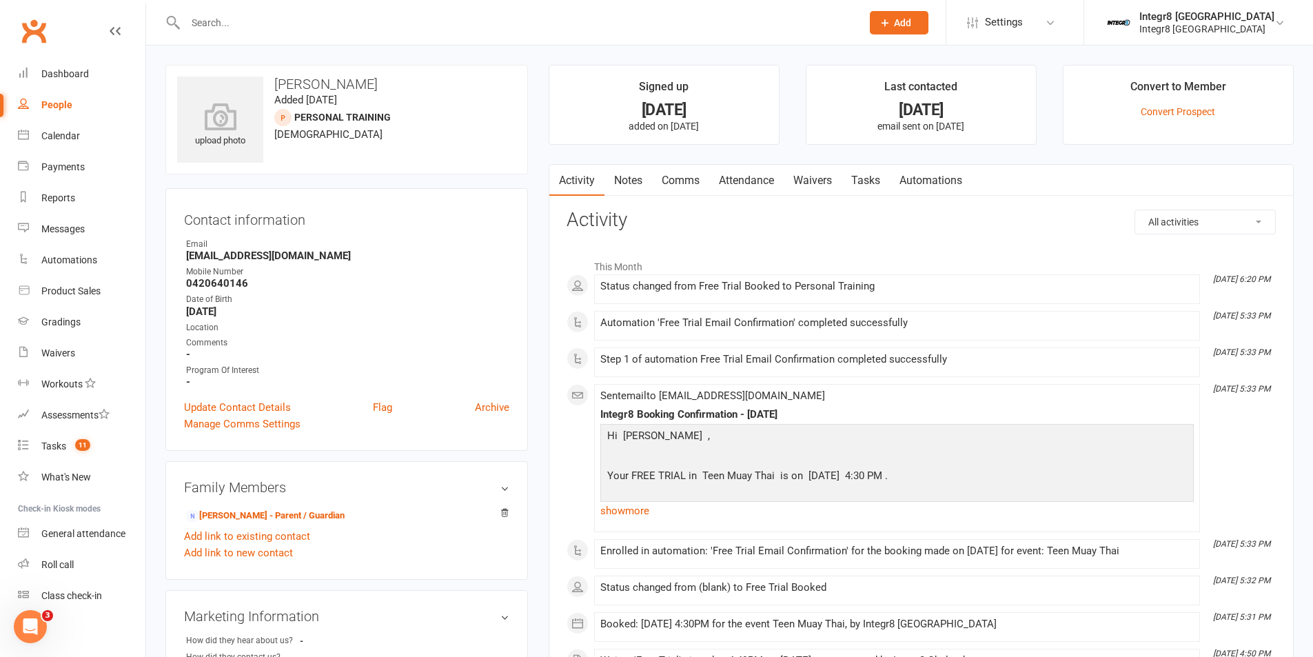
click at [625, 184] on link "Notes" at bounding box center [628, 181] width 48 height 32
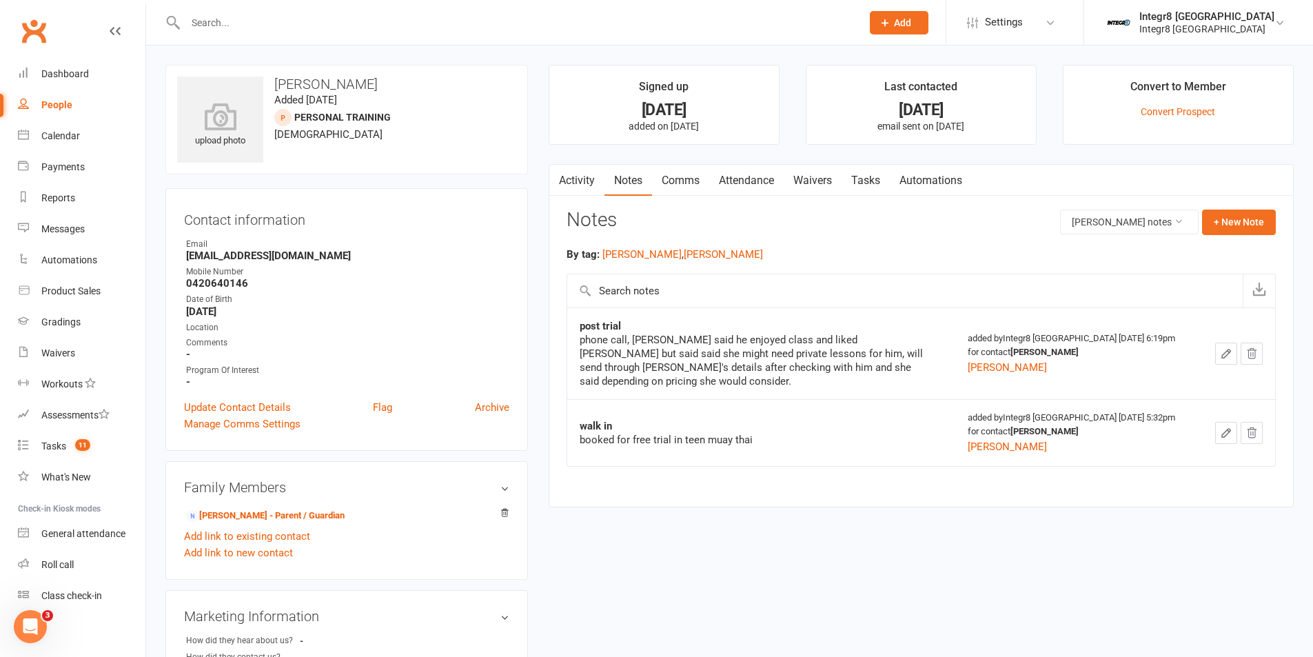
drag, startPoint x: 1216, startPoint y: 174, endPoint x: 1138, endPoint y: 180, distance: 78.1
click at [1138, 180] on nav "Activity Notes Comms Attendance Waivers Tasks Automations" at bounding box center [921, 181] width 744 height 32
drag, startPoint x: 694, startPoint y: 83, endPoint x: 646, endPoint y: 84, distance: 48.3
click at [646, 84] on li "Signed up 3 days ago added on 11 Aug 2025" at bounding box center [664, 105] width 231 height 80
click at [715, 88] on li "Signed up 3 days ago added on 11 Aug 2025" at bounding box center [664, 105] width 231 height 80
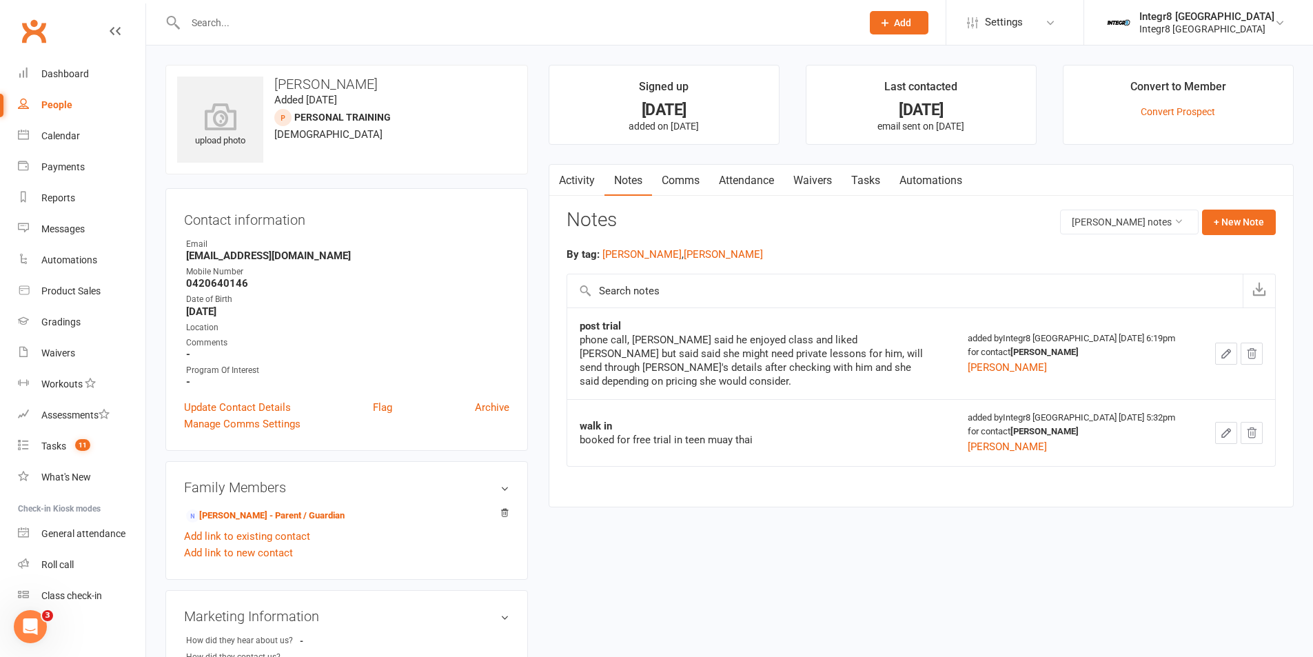
click at [57, 99] on div "People" at bounding box center [56, 104] width 31 height 11
select select "25"
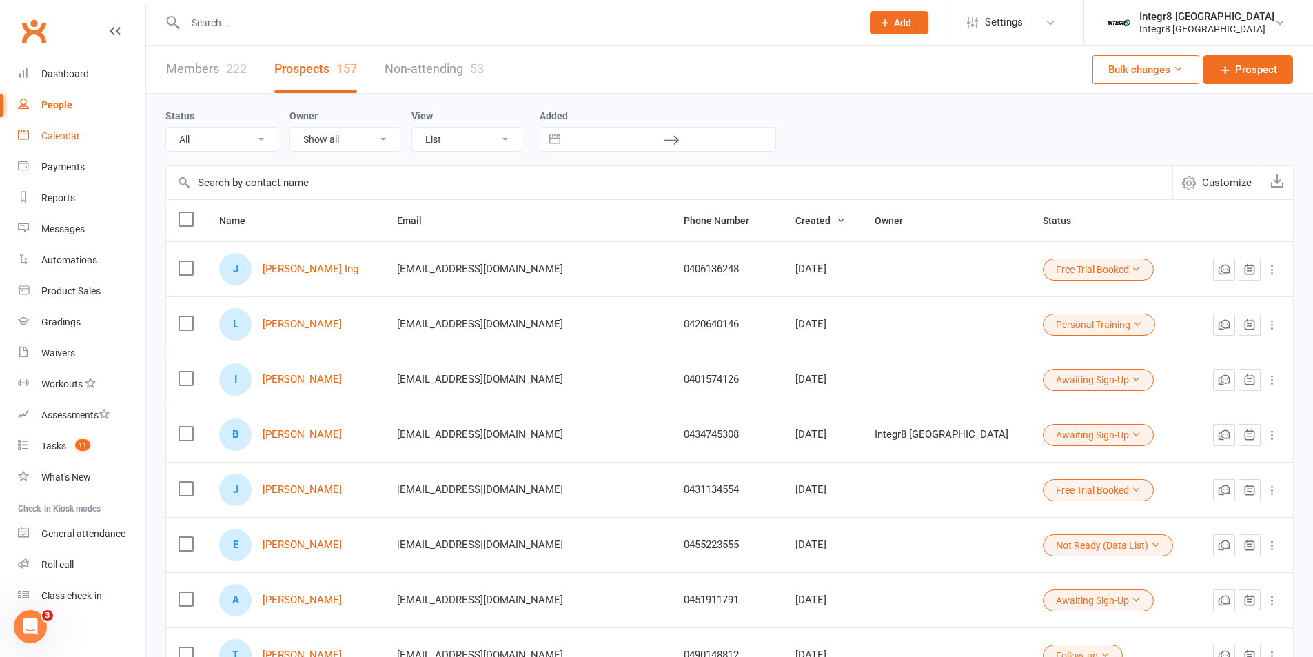
click at [73, 143] on link "Calendar" at bounding box center [81, 136] width 127 height 31
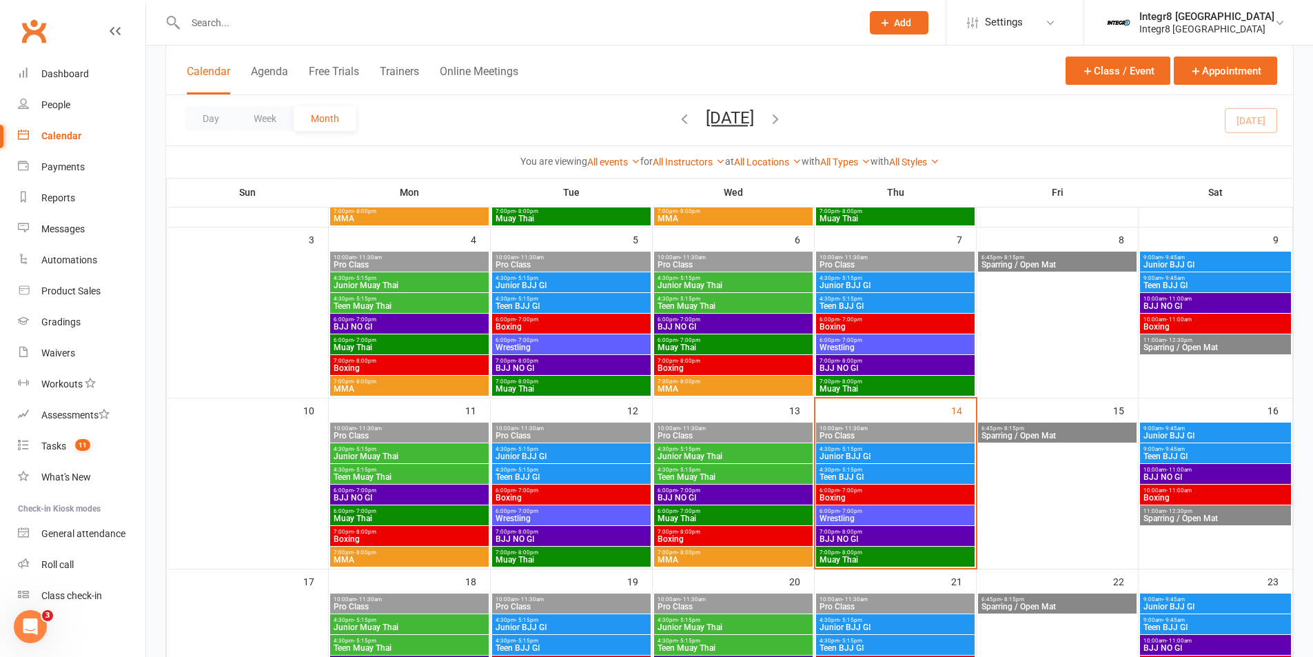
scroll to position [276, 0]
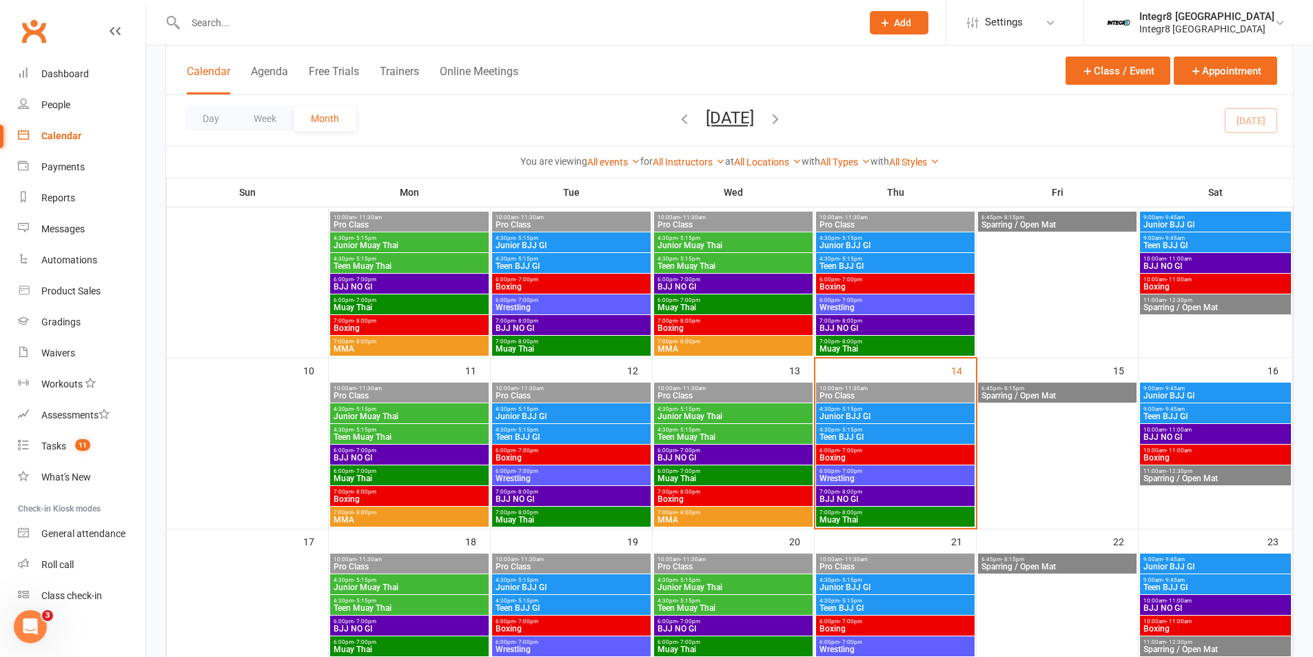
click at [873, 417] on span "Junior BJJ GI" at bounding box center [895, 416] width 153 height 8
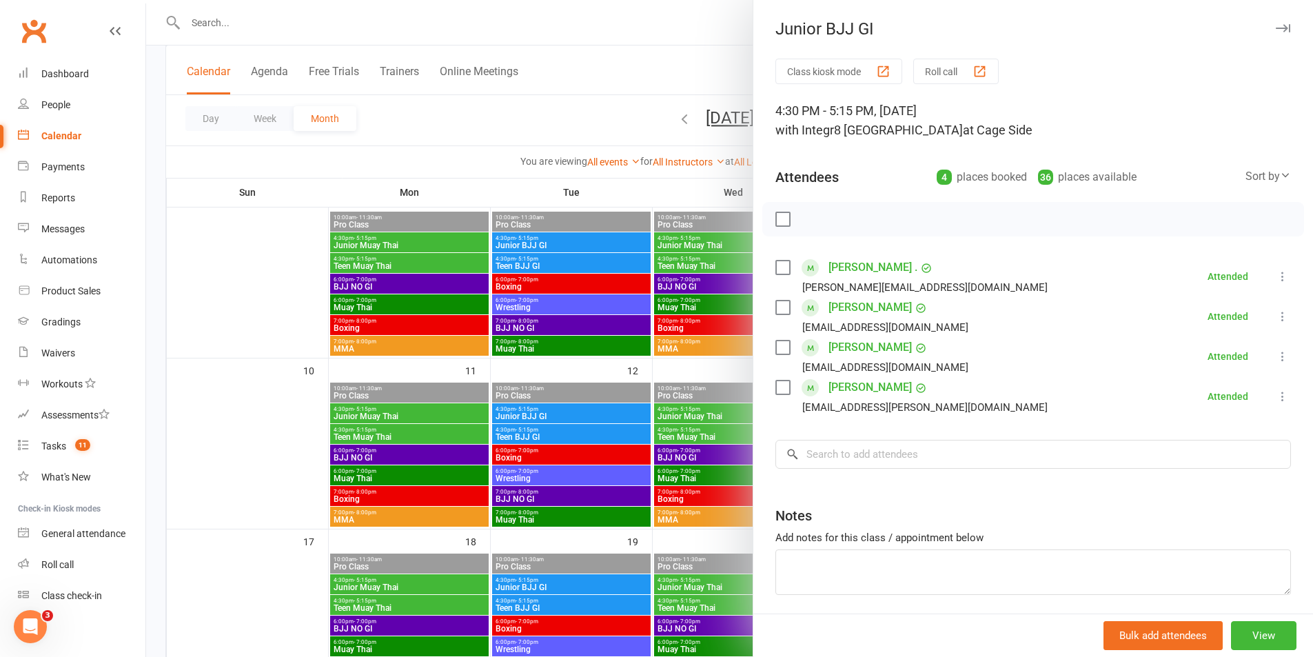
click at [698, 359] on div at bounding box center [729, 328] width 1167 height 657
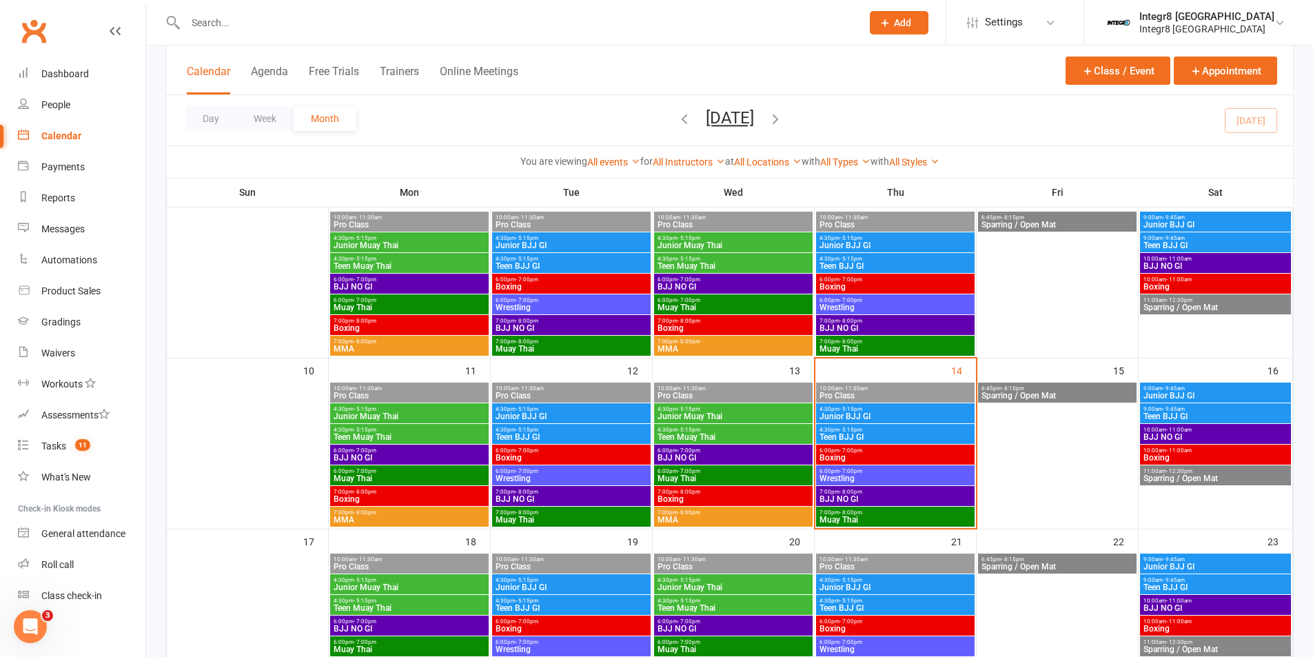
click at [892, 433] on span "Teen BJJ GI" at bounding box center [895, 437] width 153 height 8
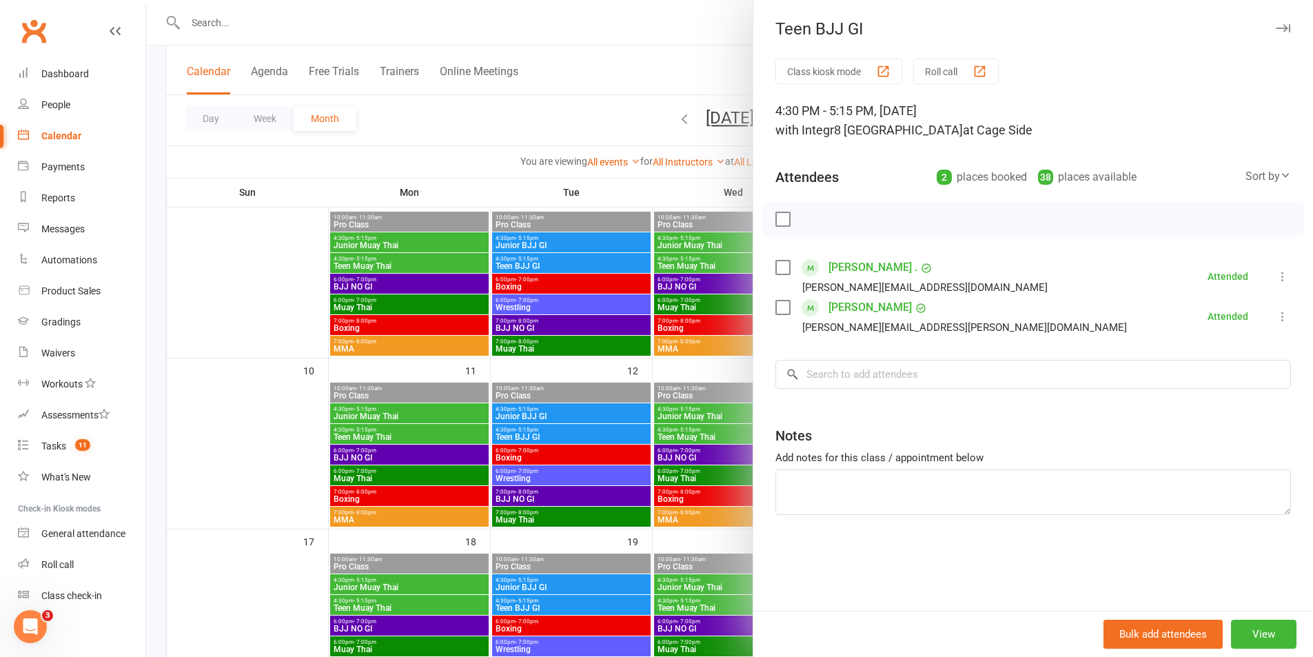
click at [702, 367] on div at bounding box center [729, 328] width 1167 height 657
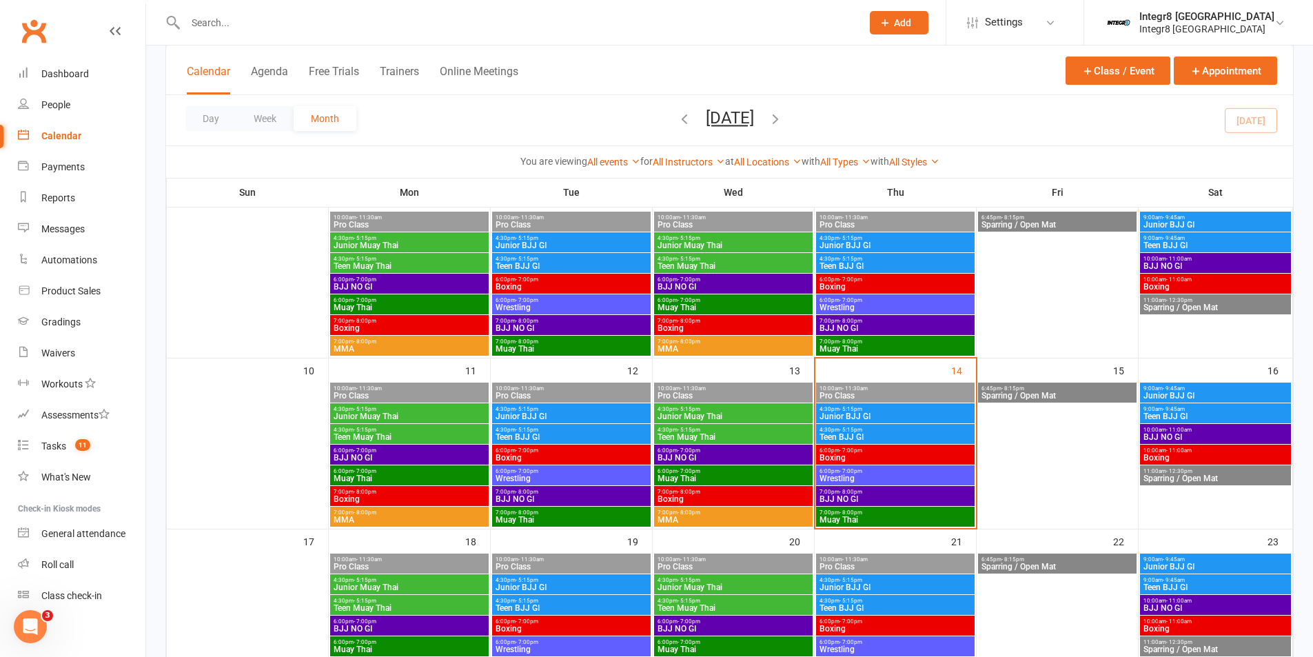
click at [57, 145] on link "Calendar" at bounding box center [81, 136] width 127 height 31
click at [49, 107] on div "People" at bounding box center [55, 104] width 29 height 11
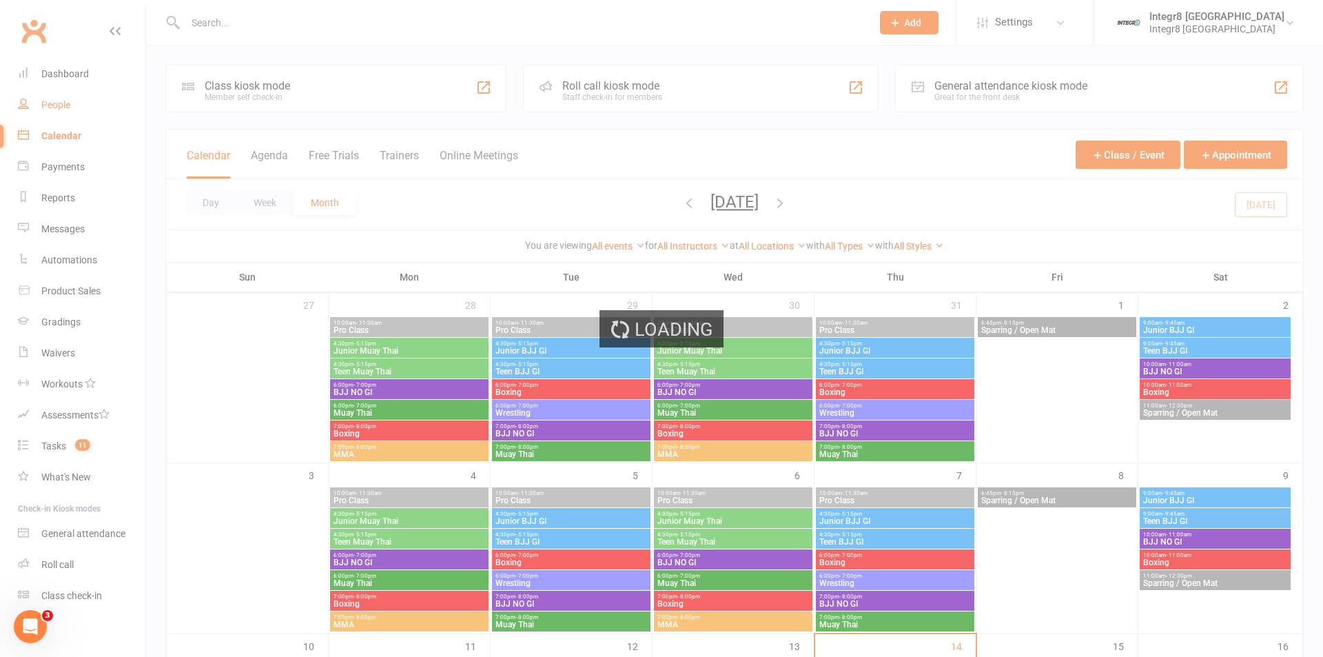
select select "25"
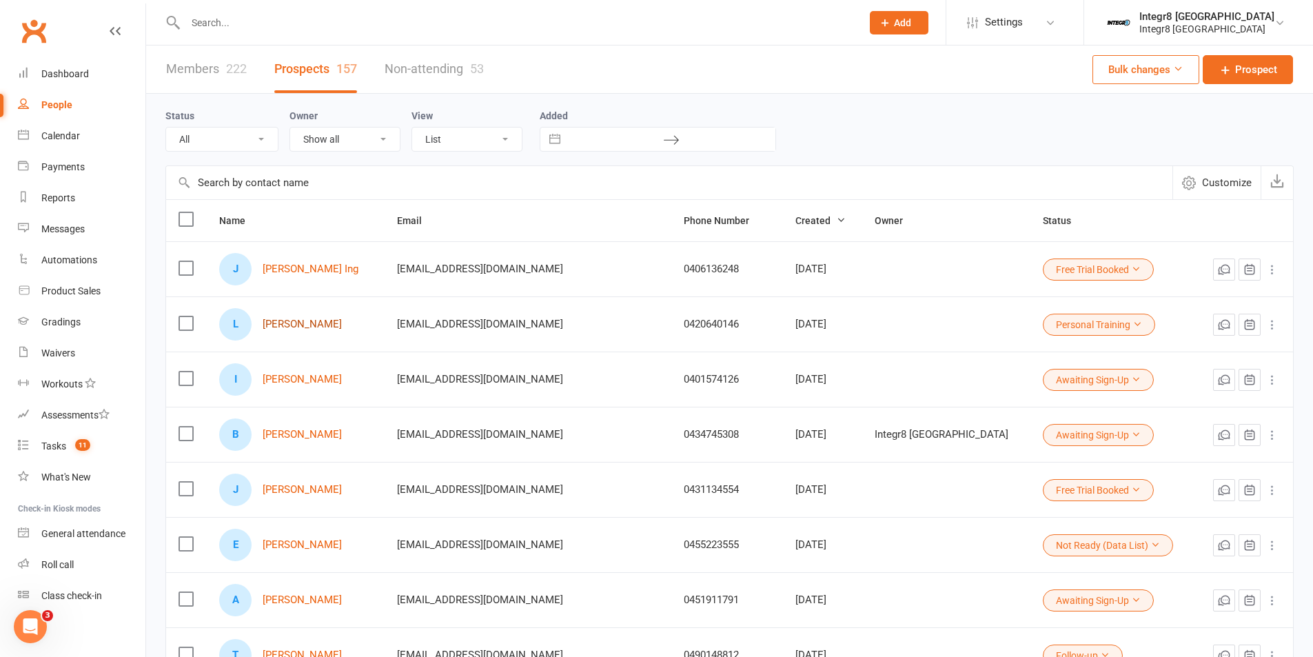
click at [318, 330] on link "Lucas Jankowski" at bounding box center [302, 324] width 79 height 12
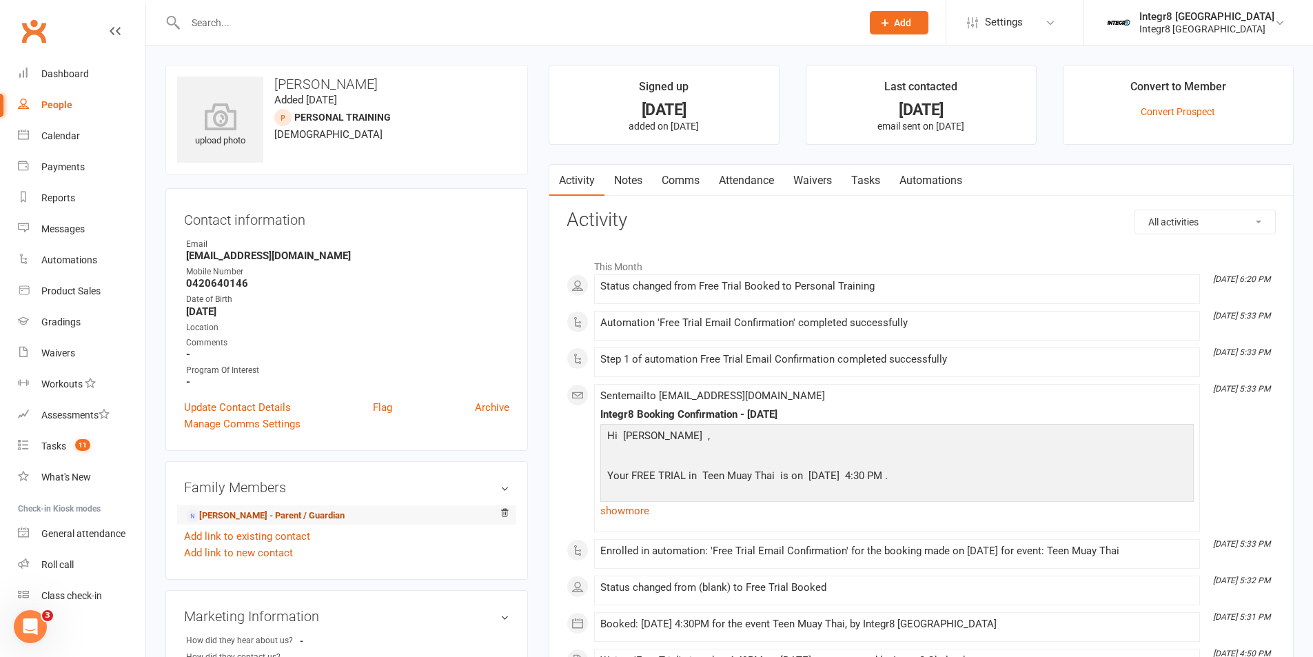
click at [222, 520] on link "Melissa Harvey - Parent / Guardian" at bounding box center [265, 516] width 158 height 14
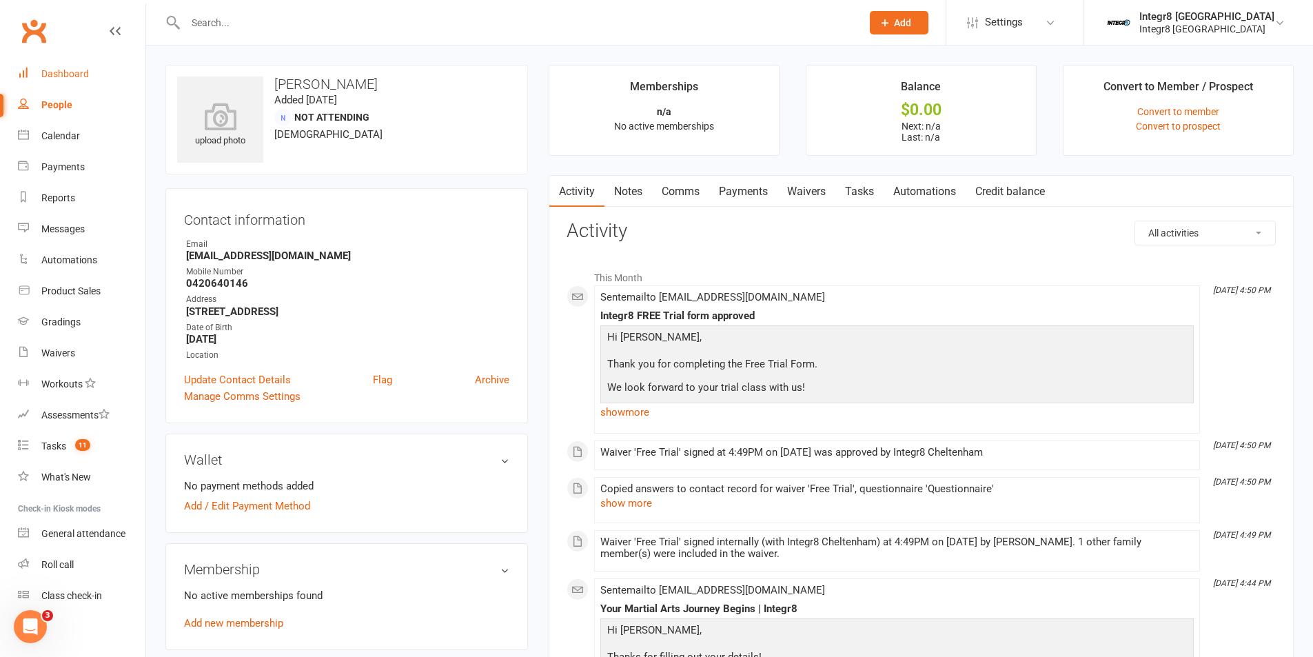
click at [57, 72] on div "Dashboard" at bounding box center [65, 73] width 48 height 11
